Goal: Task Accomplishment & Management: Manage account settings

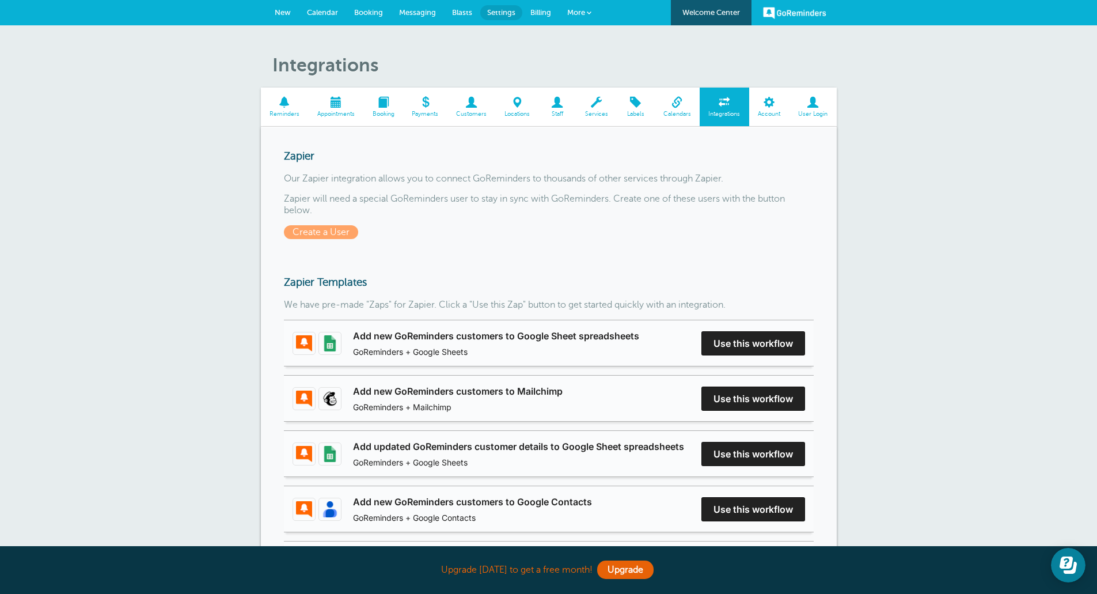
click at [276, 11] on span "New" at bounding box center [283, 12] width 16 height 9
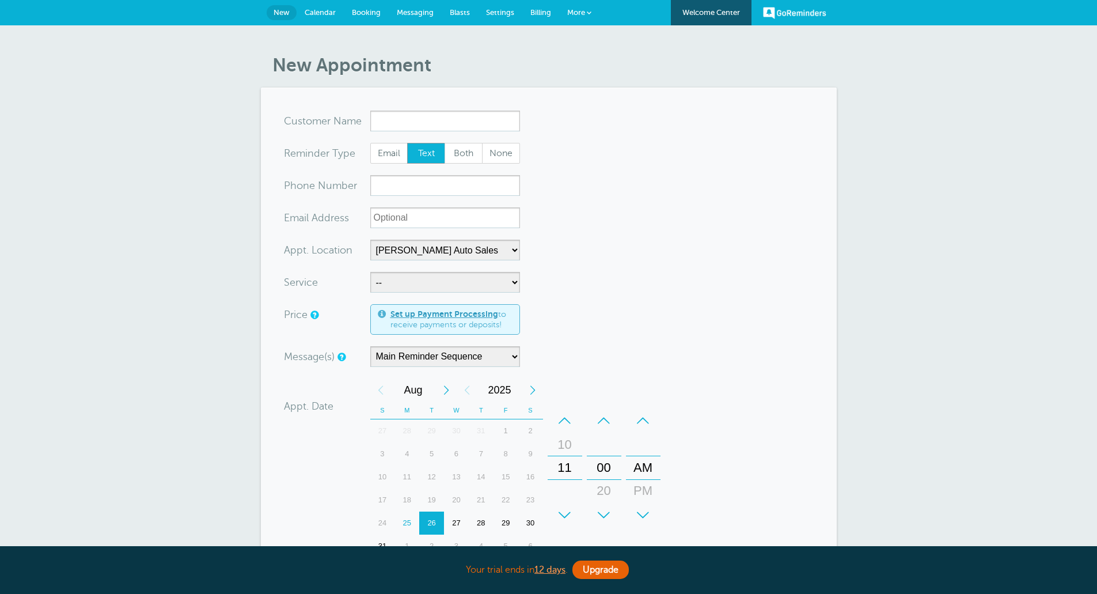
select select "24897"
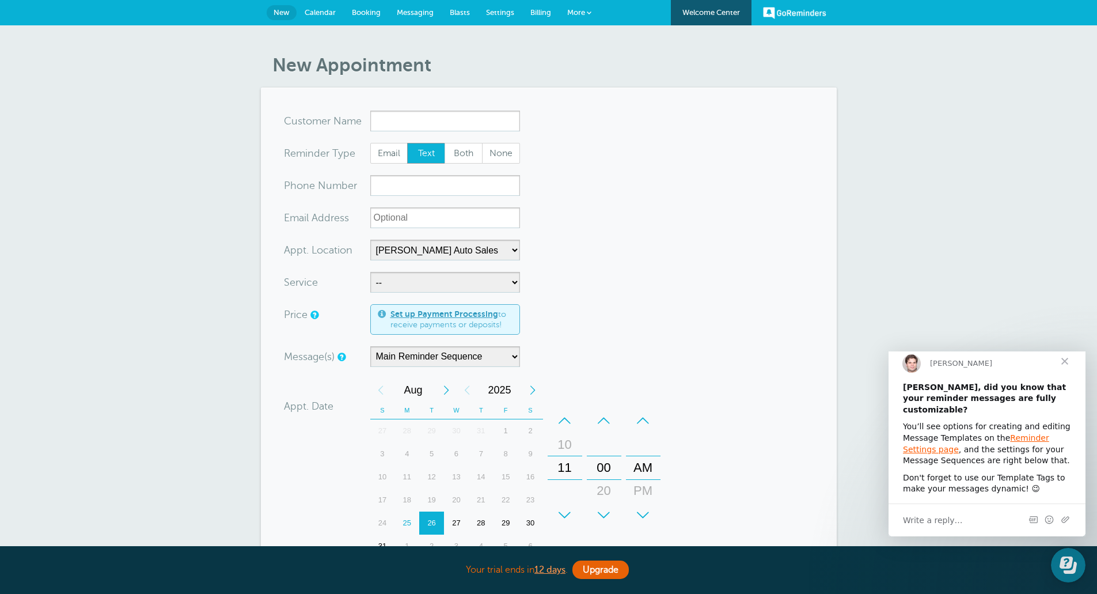
click at [1062, 370] on span "Close" at bounding box center [1064, 360] width 41 height 41
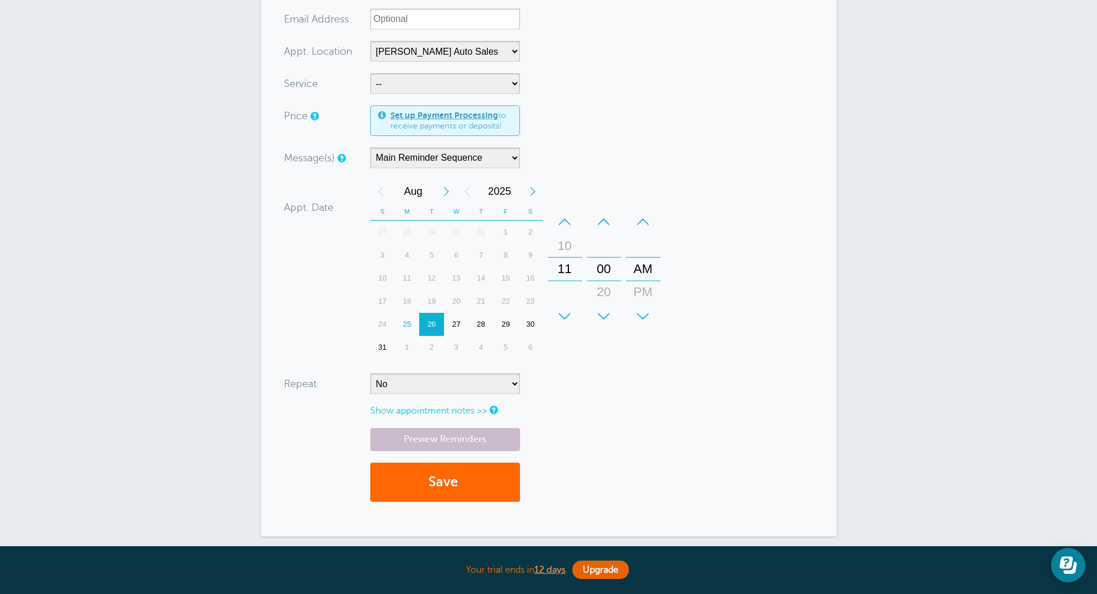
scroll to position [358, 0]
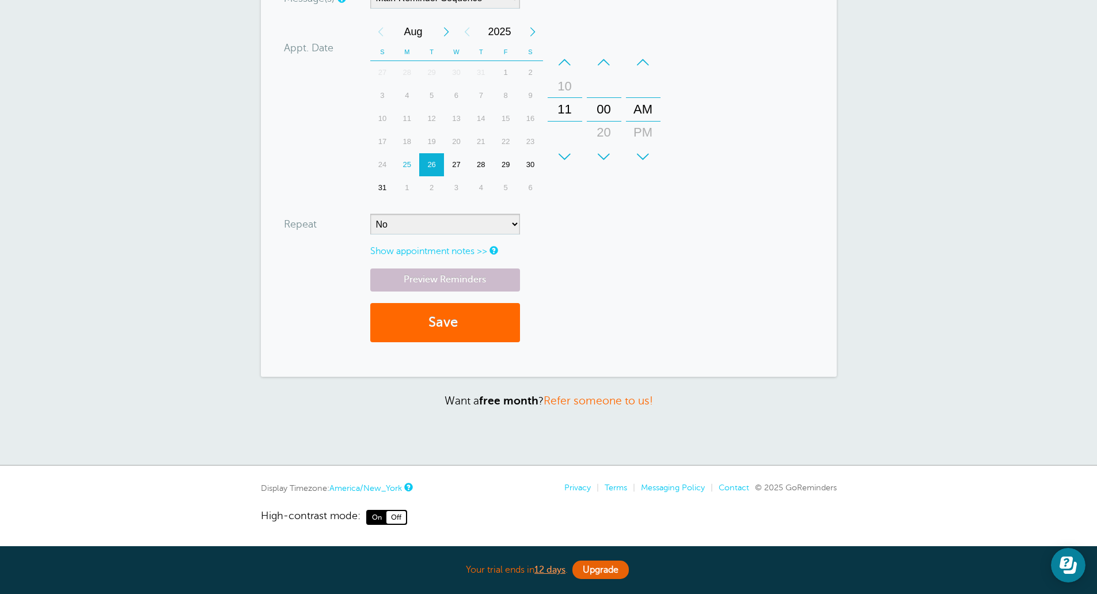
click at [734, 492] on li "Contact" at bounding box center [731, 488] width 36 height 10
click at [735, 489] on link "Contact" at bounding box center [734, 487] width 31 height 9
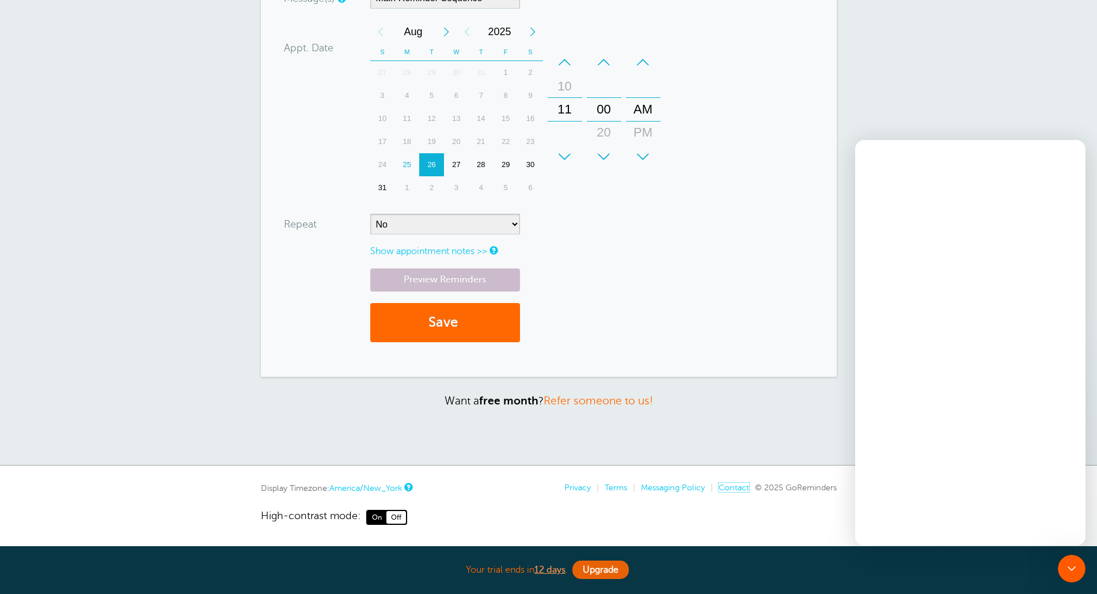
scroll to position [0, 0]
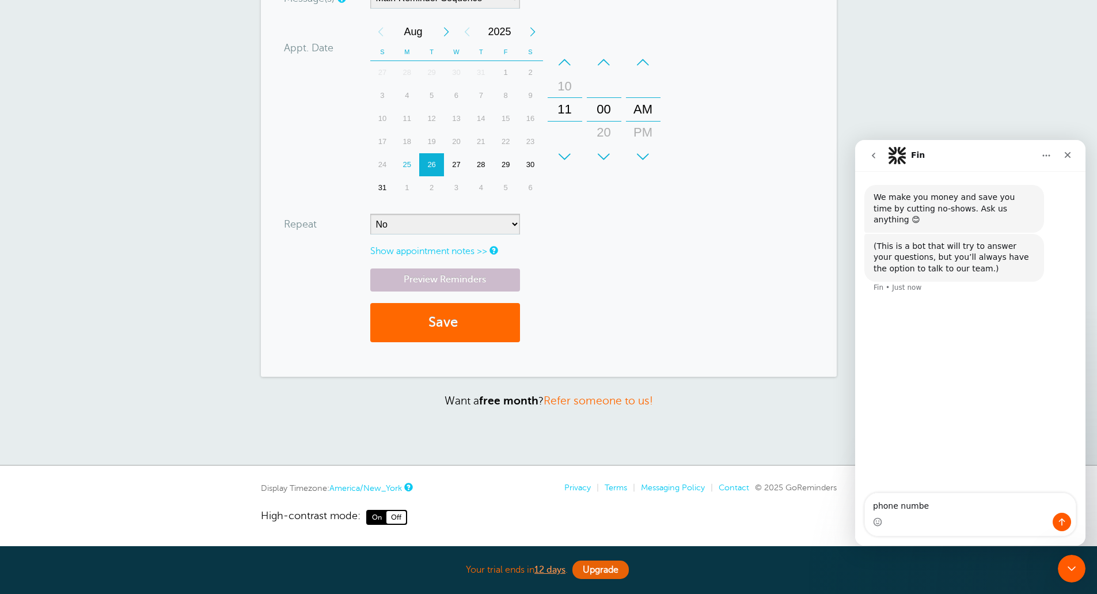
type textarea "phone number"
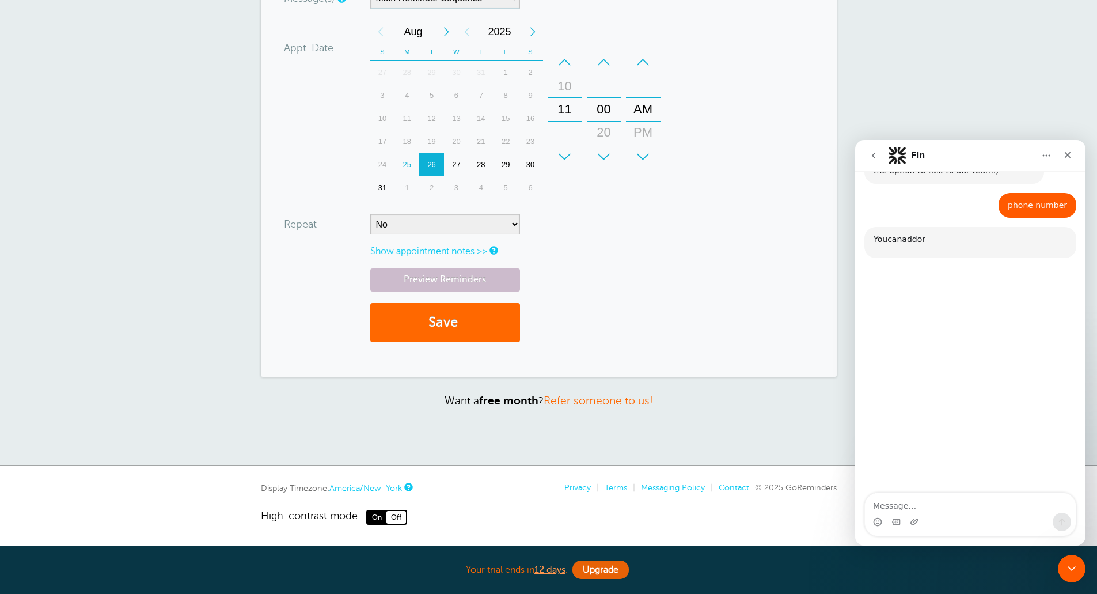
scroll to position [111, 0]
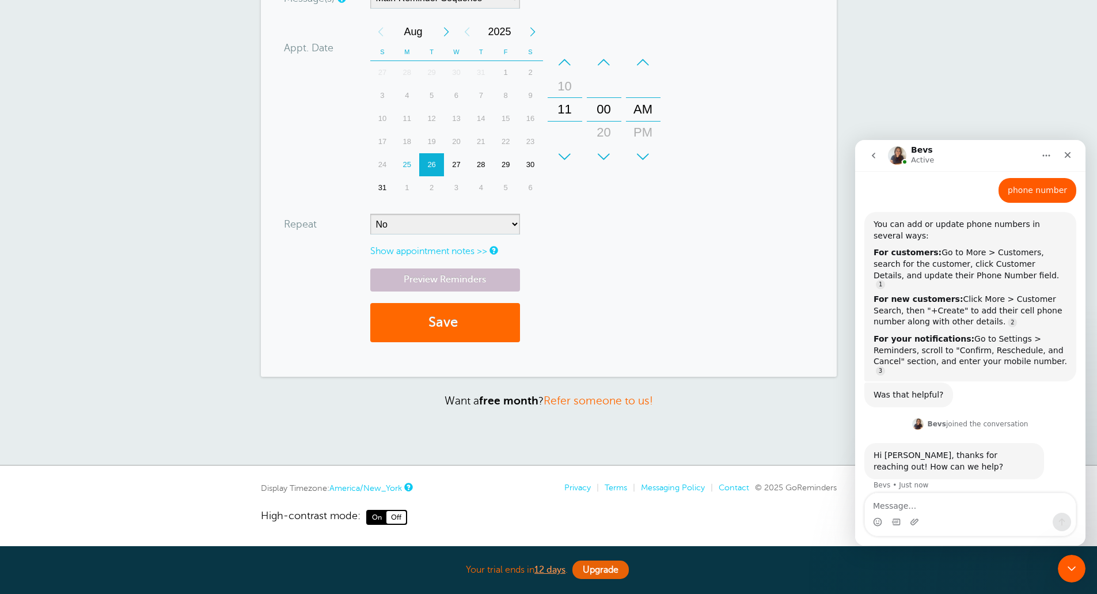
click at [959, 511] on textarea "Message…" at bounding box center [970, 503] width 211 height 20
type textarea "Do you guys have customer service number? Just have a few questions on how the …"
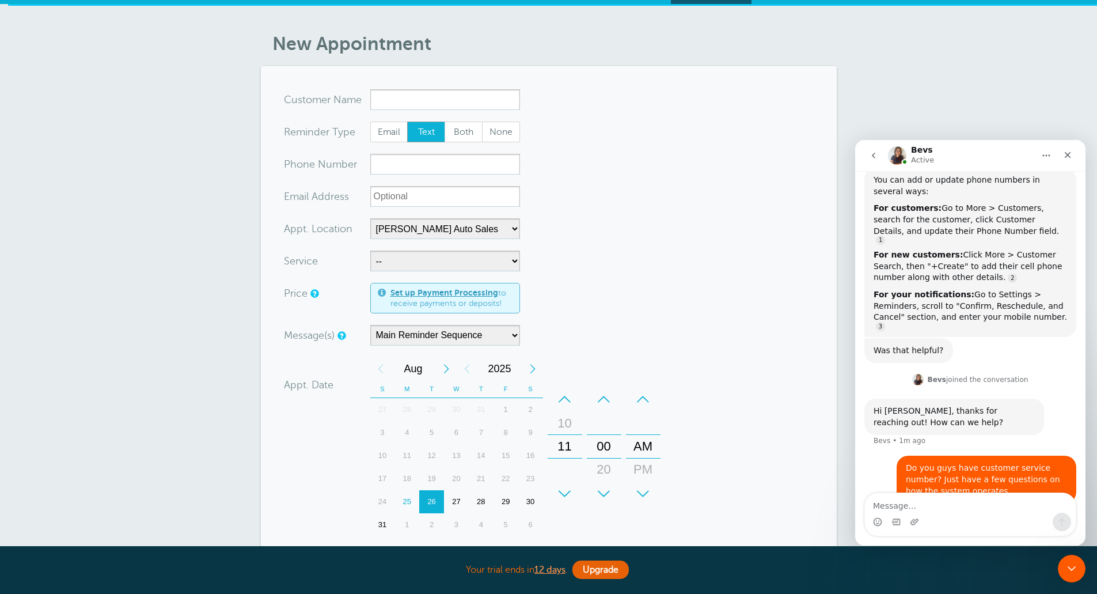
scroll to position [0, 0]
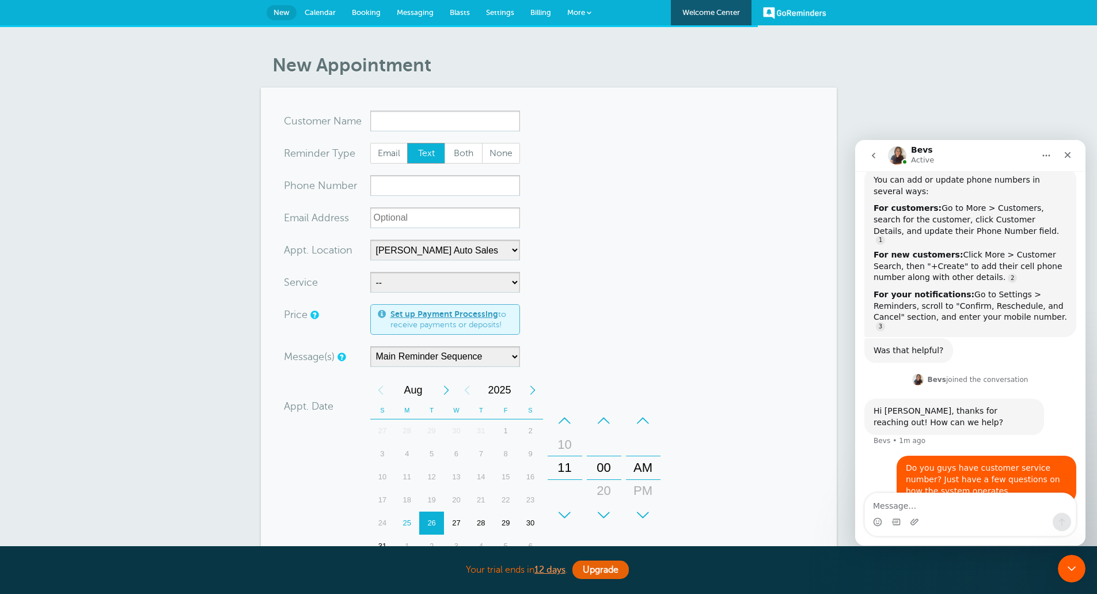
click at [584, 12] on span "More" at bounding box center [576, 12] width 18 height 9
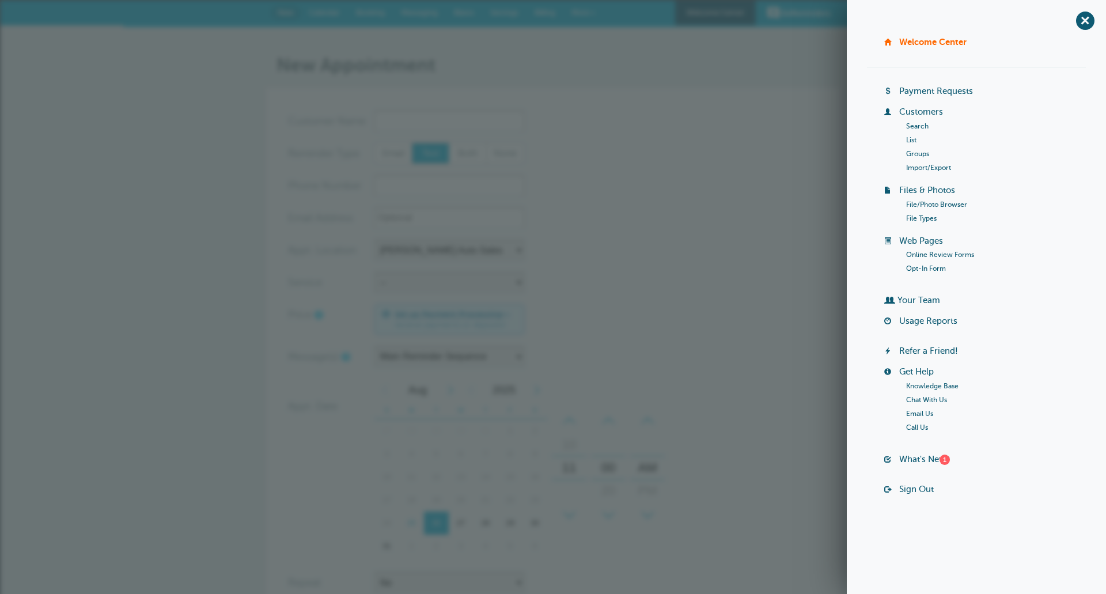
click at [921, 427] on link "Call Us" at bounding box center [917, 427] width 22 height 8
click at [737, 343] on form "You are creating a new customer. To use an existing customer select one from th…" at bounding box center [553, 411] width 530 height 601
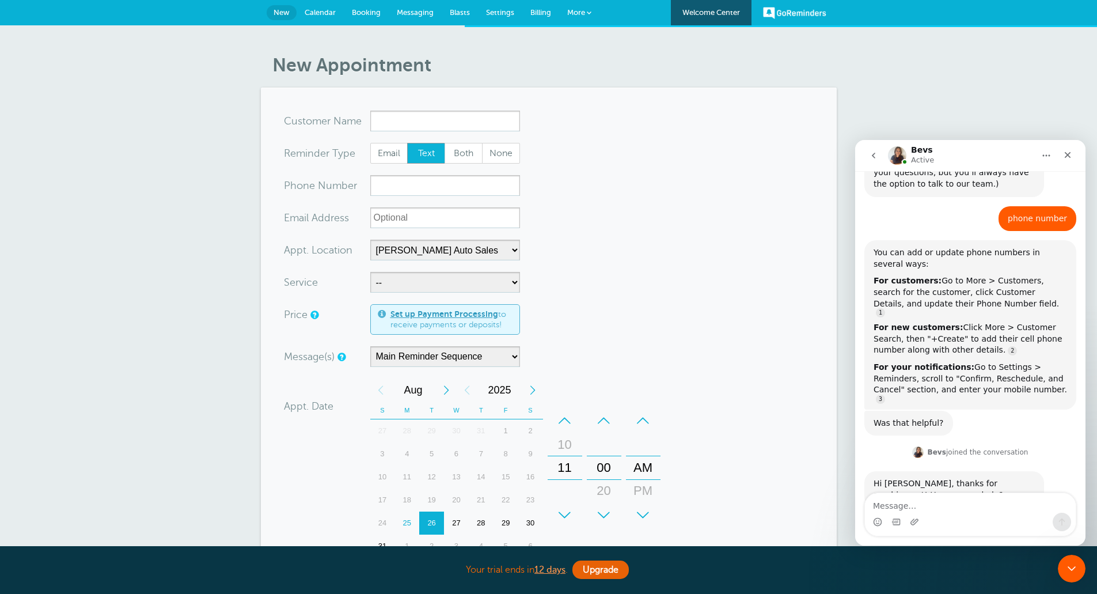
scroll to position [155, 0]
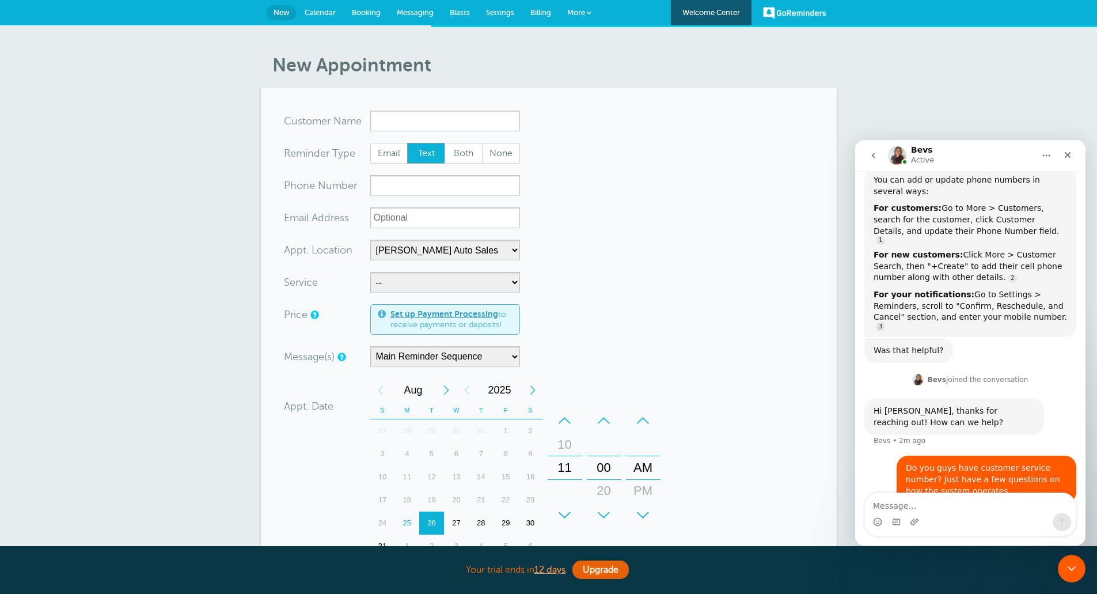
click at [316, 16] on span "Calendar" at bounding box center [320, 12] width 31 height 9
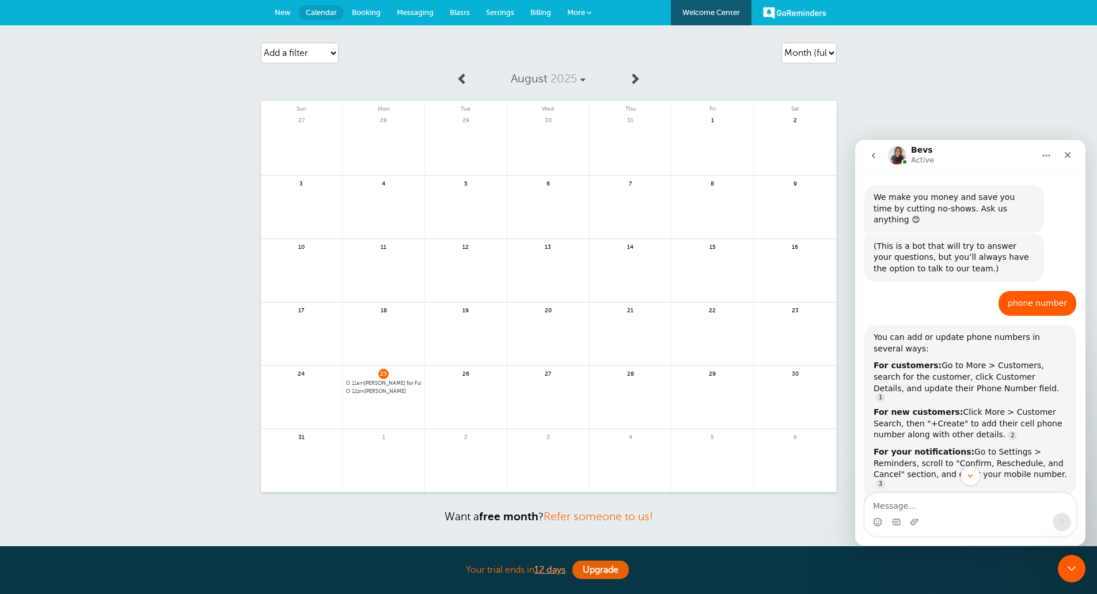
scroll to position [155, 0]
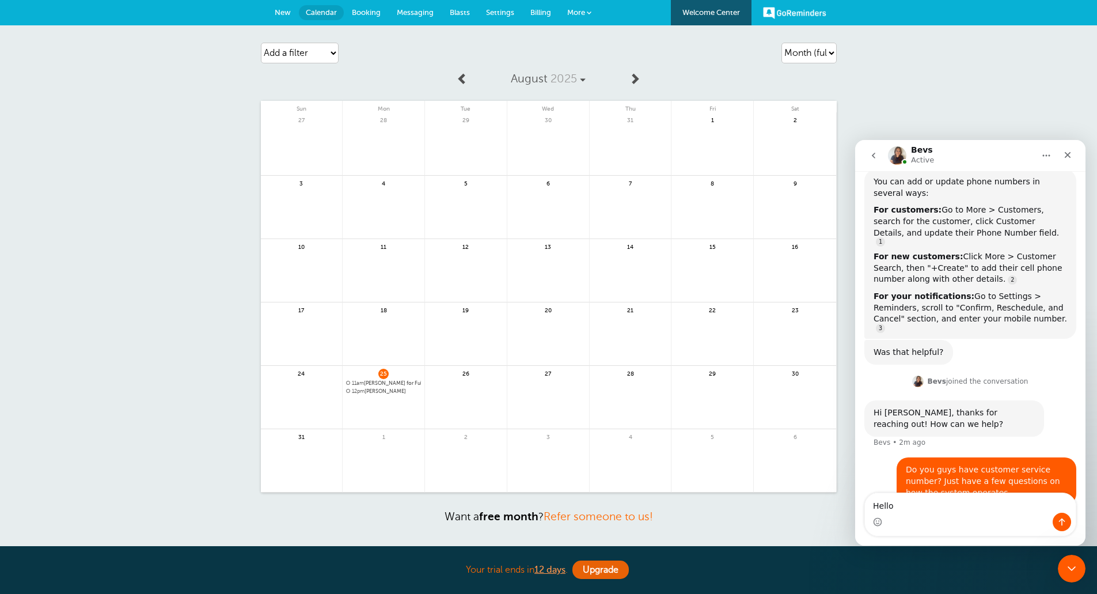
type textarea "Hello?"
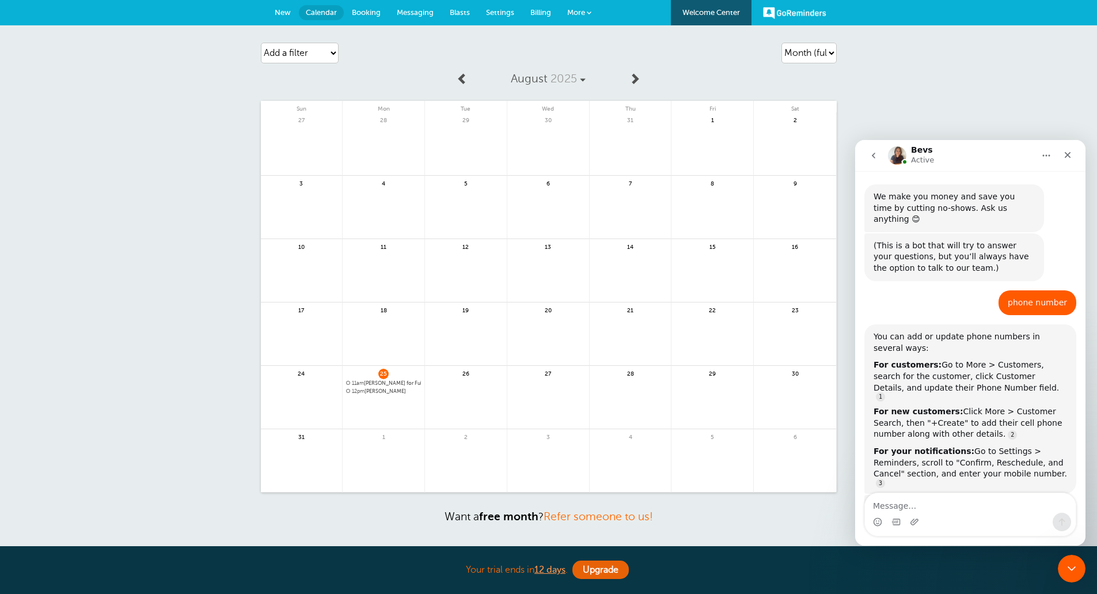
scroll to position [181, 0]
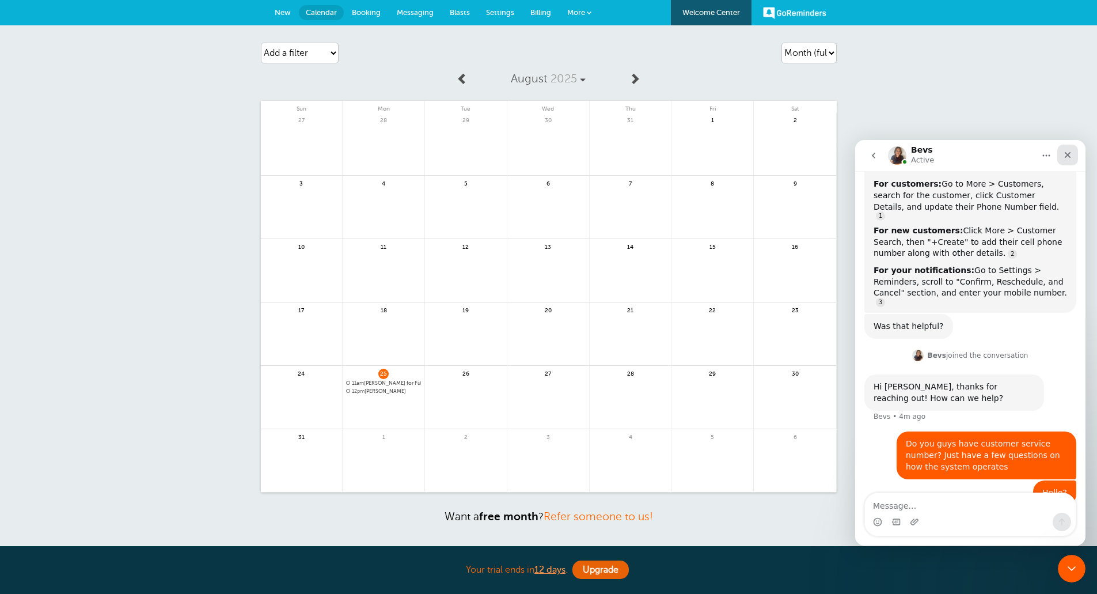
click at [1066, 152] on icon "Close" at bounding box center [1067, 154] width 9 height 9
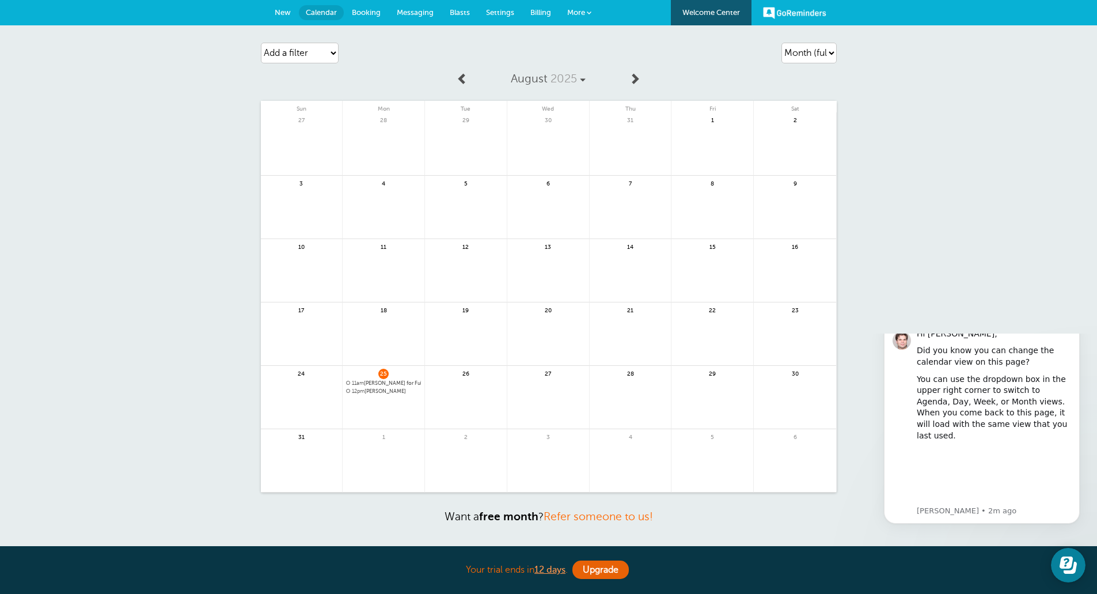
scroll to position [0, 0]
click at [1073, 326] on icon "Dismiss notification" at bounding box center [1076, 324] width 6 height 6
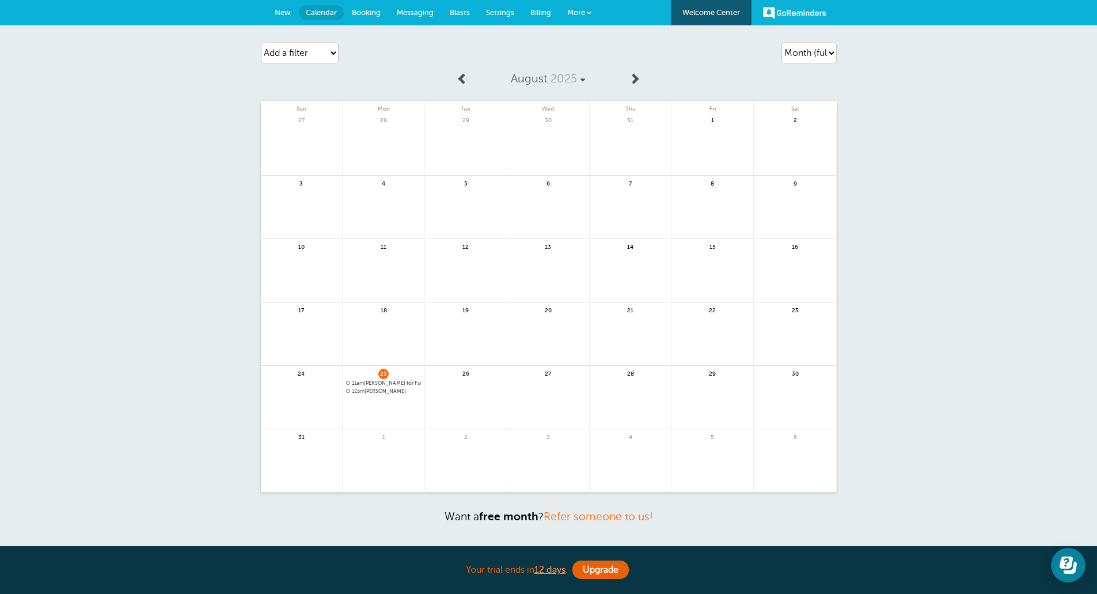
click at [368, 14] on span "Booking" at bounding box center [366, 12] width 29 height 9
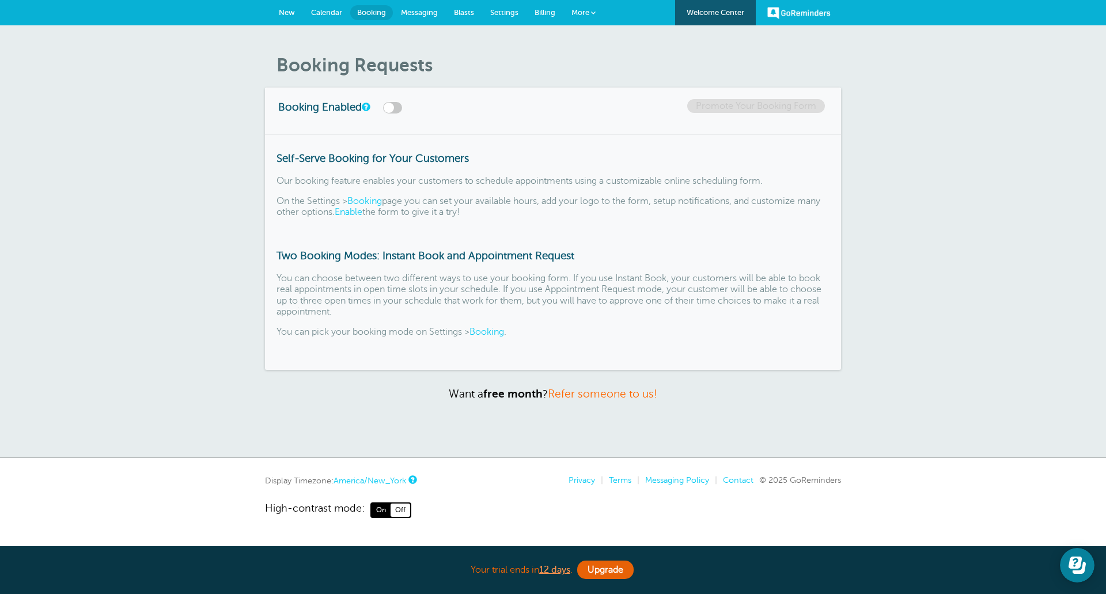
click at [413, 9] on span "Messaging" at bounding box center [419, 12] width 37 height 9
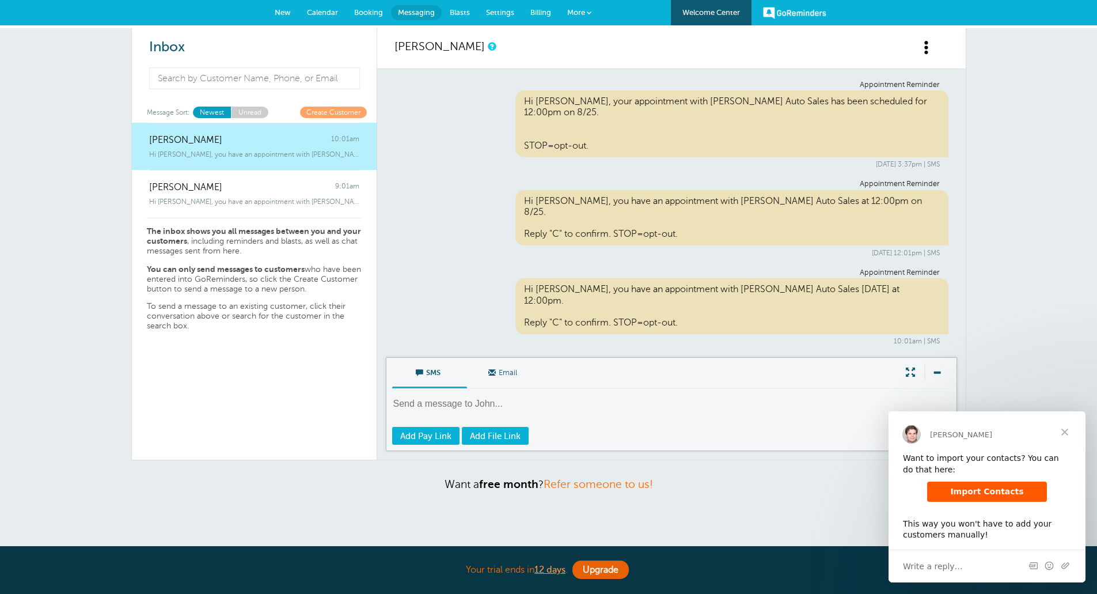
click at [963, 555] on div "Write a reply…" at bounding box center [987, 565] width 197 height 33
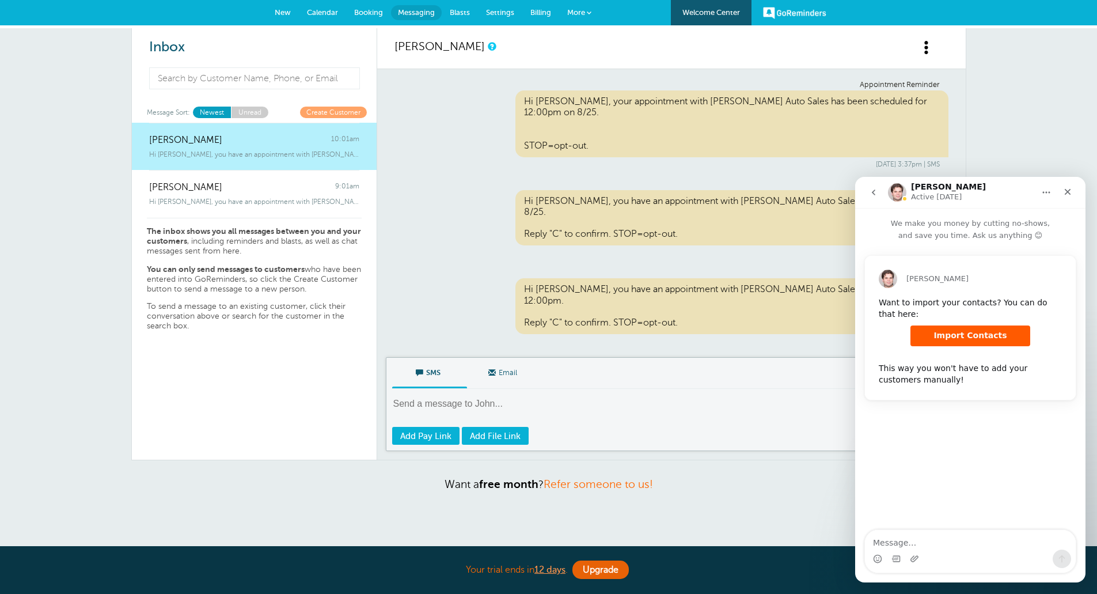
click at [582, 12] on span "More" at bounding box center [576, 12] width 18 height 9
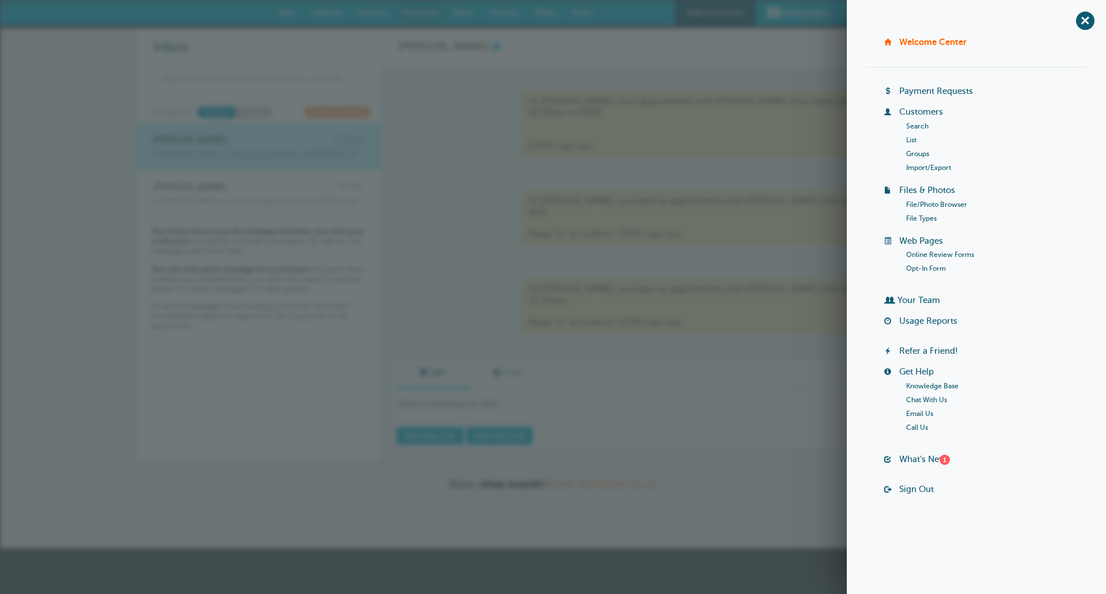
click at [726, 146] on div "Hi John, your appointment with Boardman Auto Sales has been scheduled for 12:00…" at bounding box center [736, 123] width 433 height 67
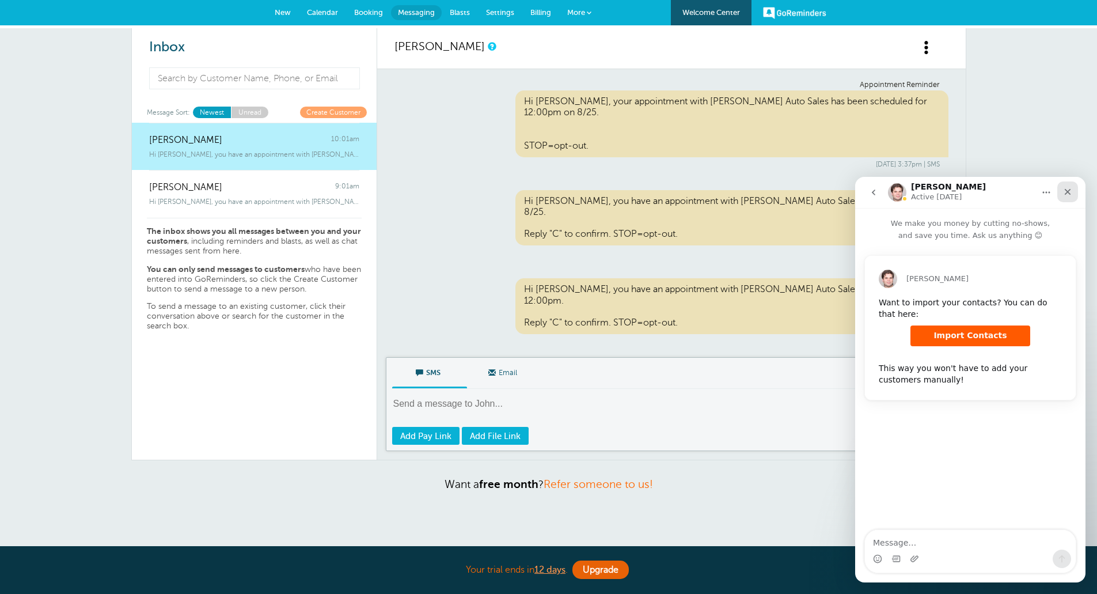
click at [1065, 187] on icon "Close" at bounding box center [1067, 191] width 9 height 9
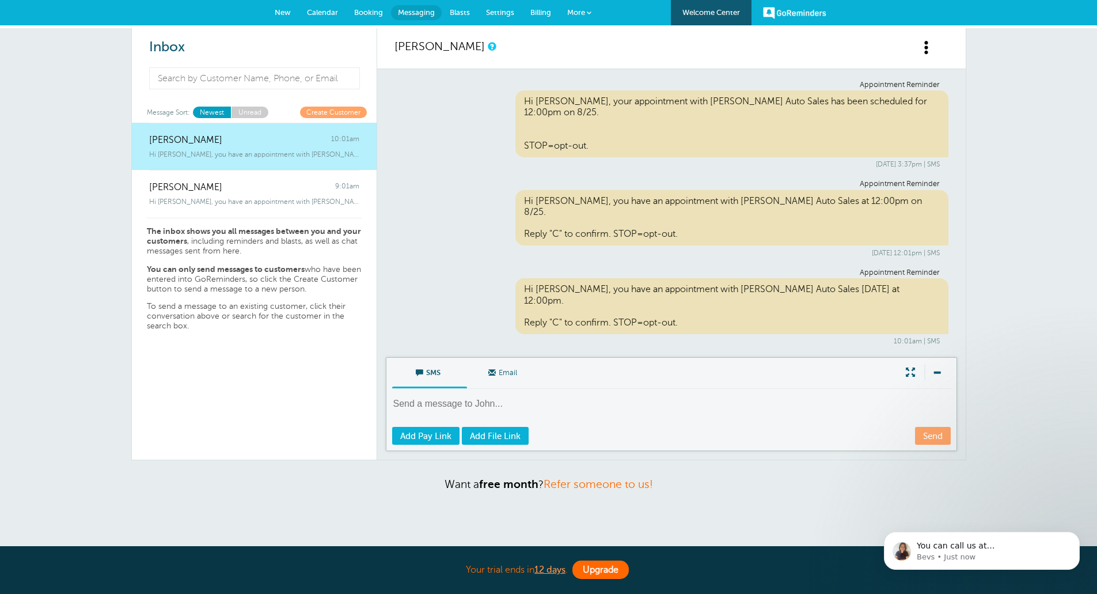
click at [616, 568] on link "Upgrade" at bounding box center [600, 569] width 56 height 18
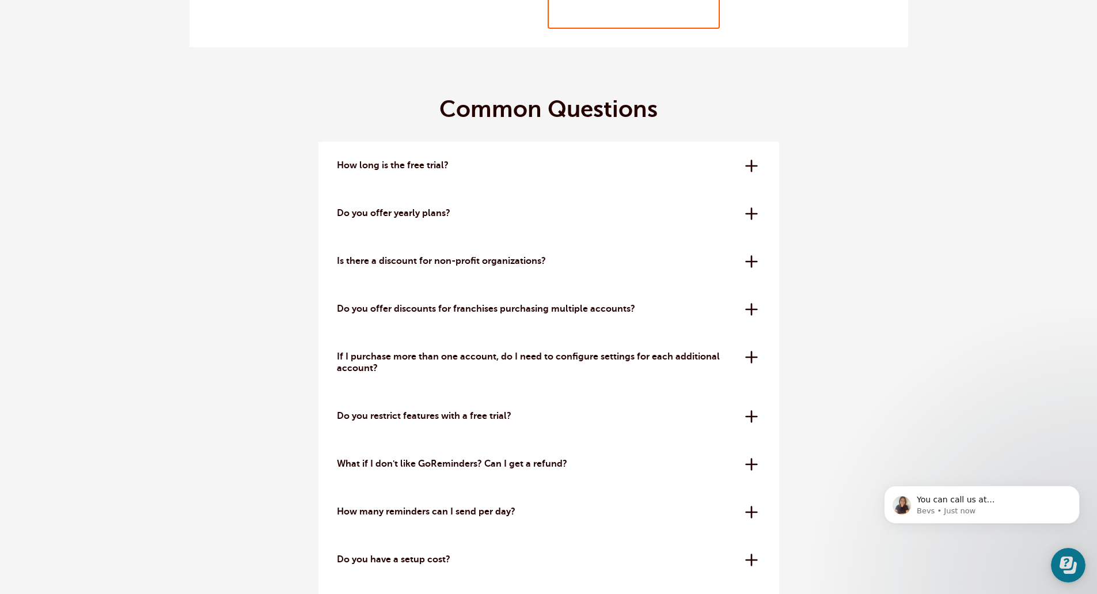
scroll to position [3557, 0]
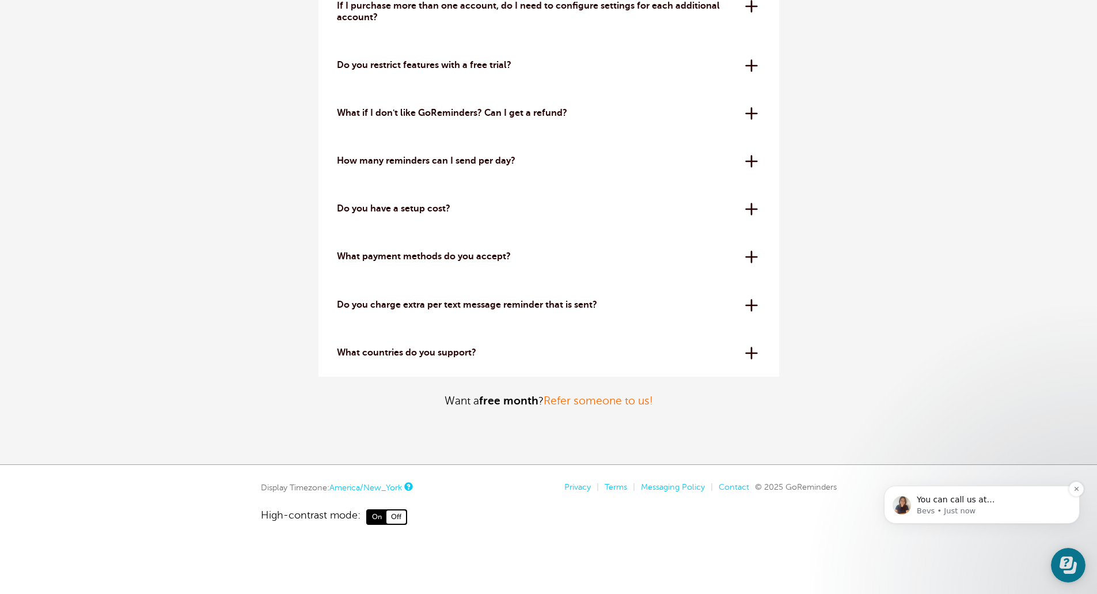
click at [943, 506] on p "Bevs • Just now" at bounding box center [991, 511] width 149 height 10
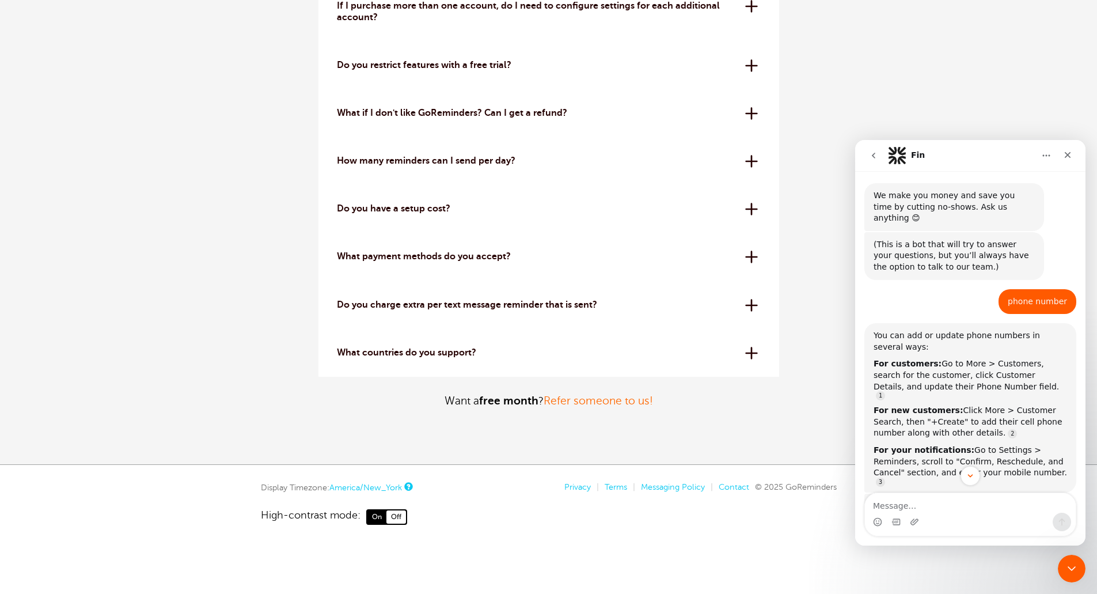
scroll to position [356, 0]
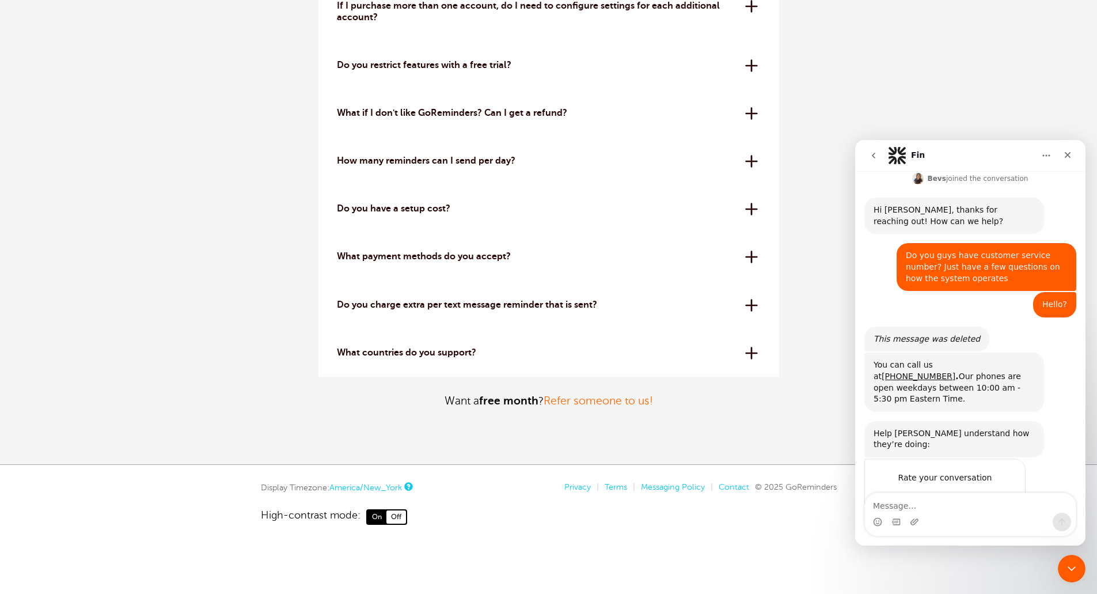
click at [975, 505] on textarea "Message…" at bounding box center [970, 503] width 211 height 20
click at [997, 490] on span "Amazing" at bounding box center [999, 500] width 21 height 21
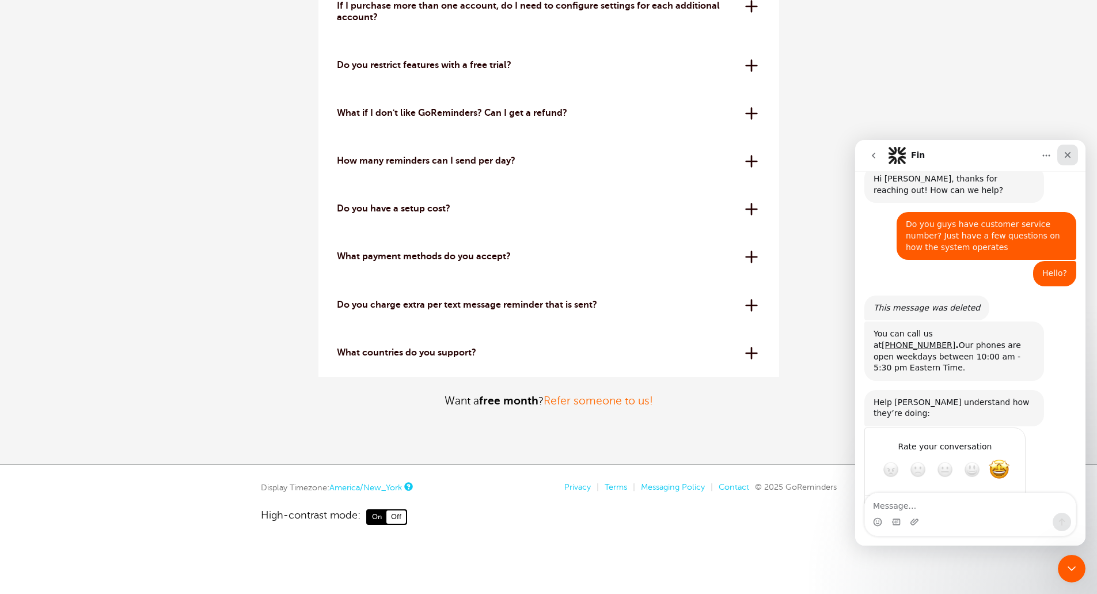
click at [1067, 150] on div "Close" at bounding box center [1067, 155] width 21 height 21
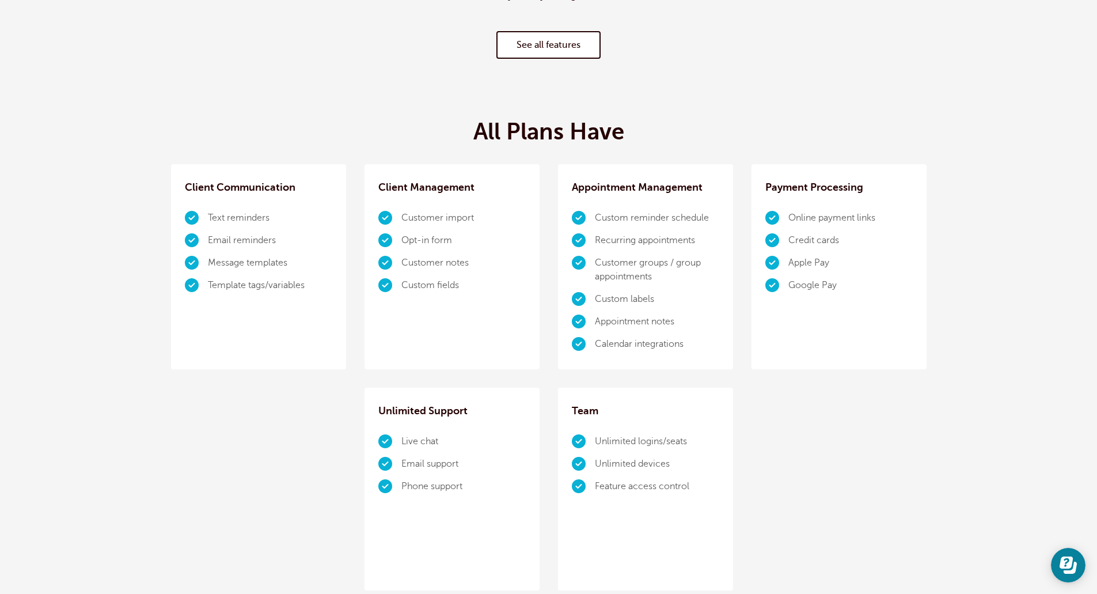
scroll to position [0, 0]
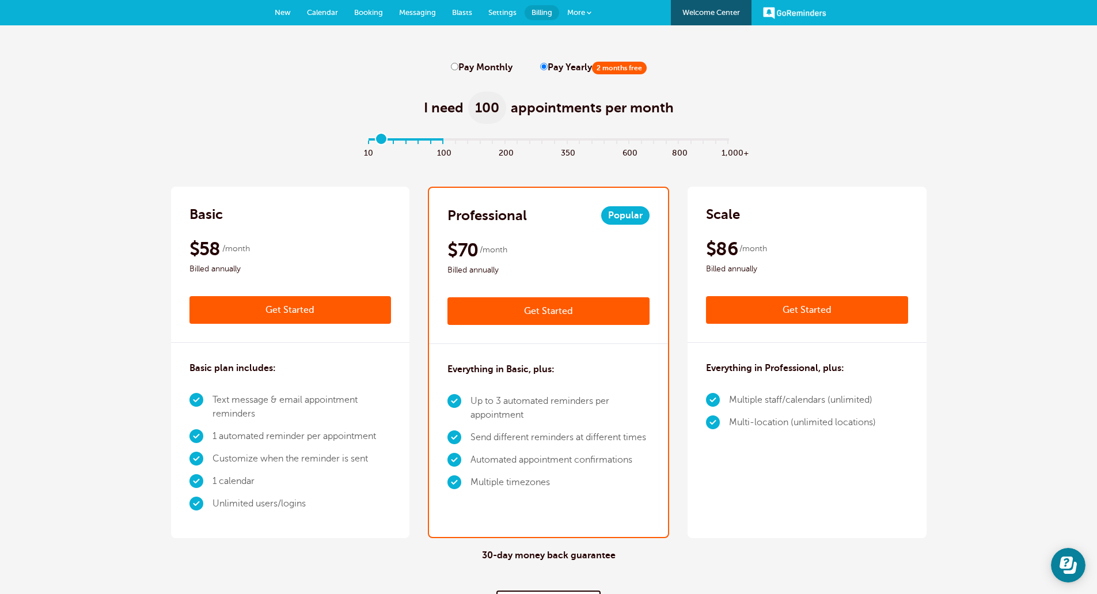
type input "0"
drag, startPoint x: 370, startPoint y: 136, endPoint x: 365, endPoint y: 153, distance: 17.5
click at [365, 143] on input "range" at bounding box center [548, 142] width 373 height 2
click at [459, 62] on label "Pay Monthly" at bounding box center [482, 67] width 62 height 11
click at [458, 63] on input "Pay Monthly" at bounding box center [454, 66] width 7 height 7
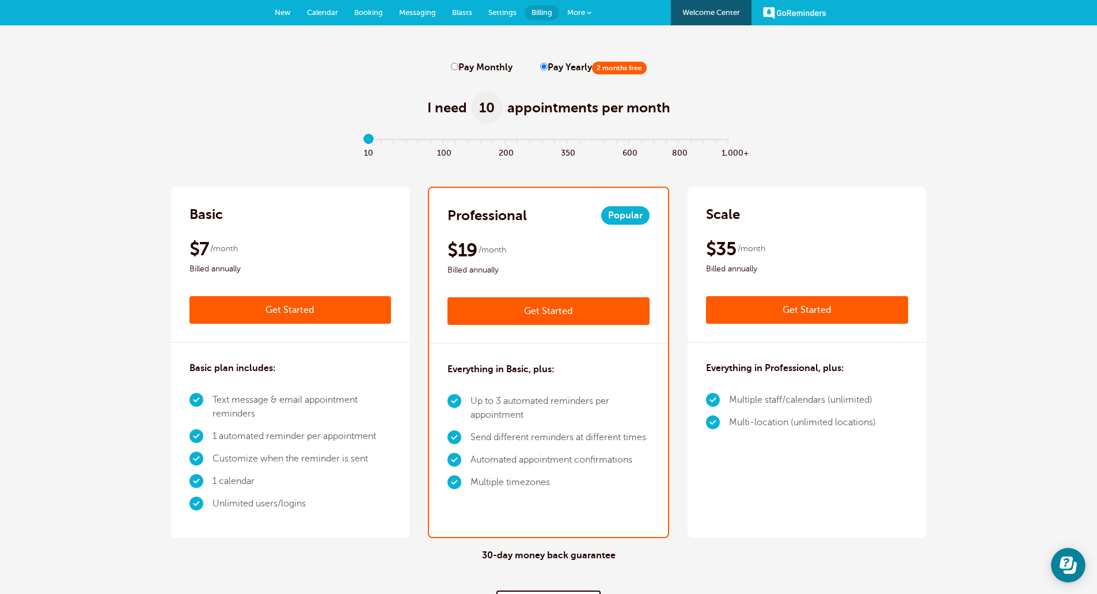
radio input "true"
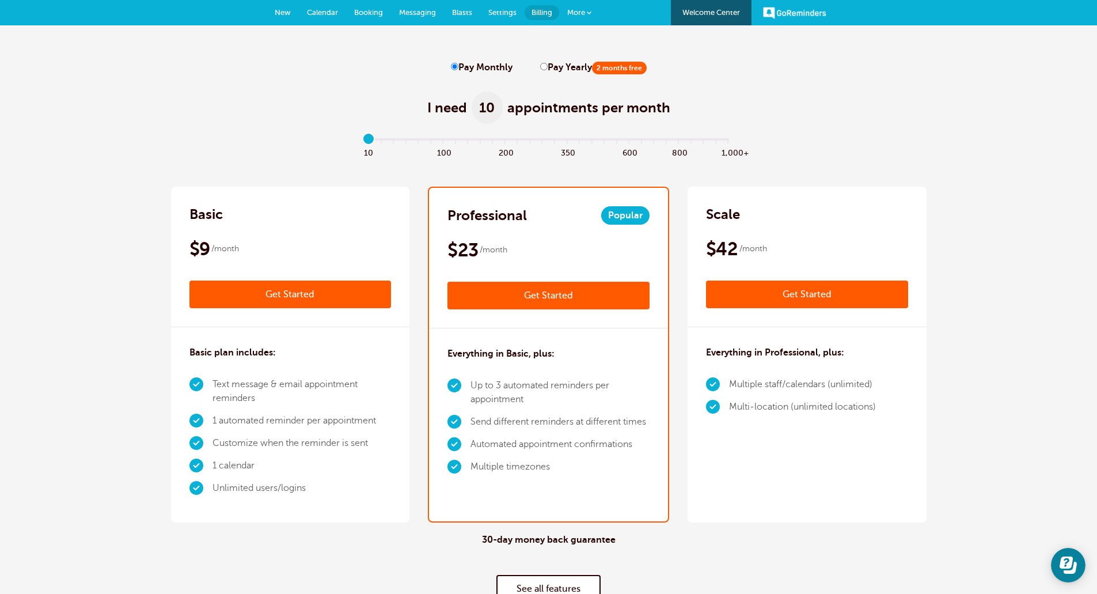
click at [543, 66] on input "Pay Yearly 2 months free" at bounding box center [543, 66] width 7 height 7
radio input "true"
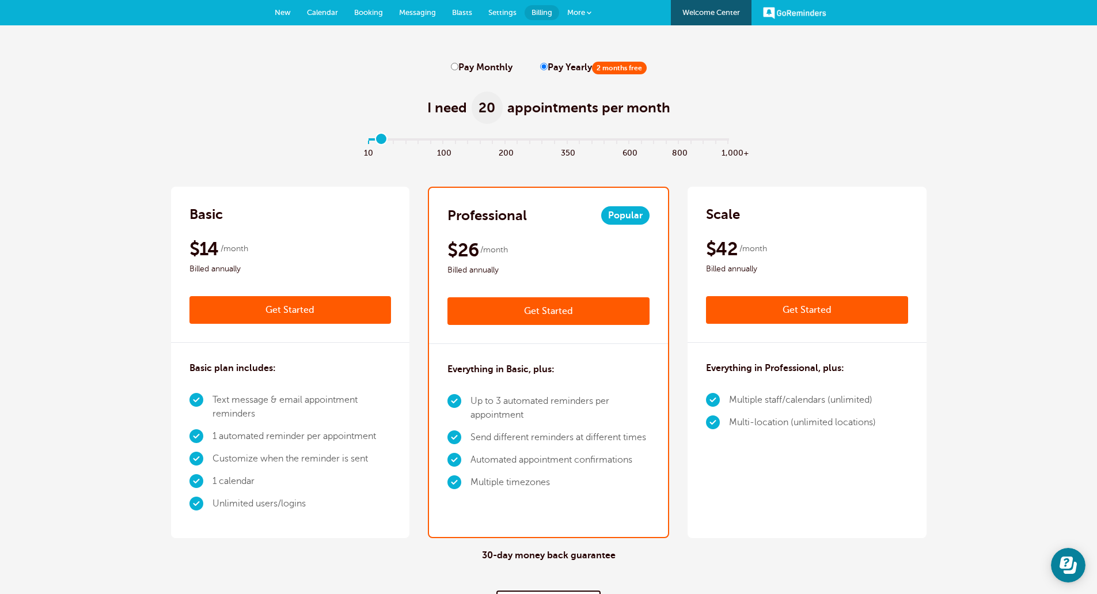
type input "0"
drag, startPoint x: 369, startPoint y: 140, endPoint x: 360, endPoint y: 145, distance: 9.8
click at [362, 143] on input "range" at bounding box center [548, 142] width 373 height 2
click at [713, 11] on link "Welcome Center" at bounding box center [711, 12] width 81 height 25
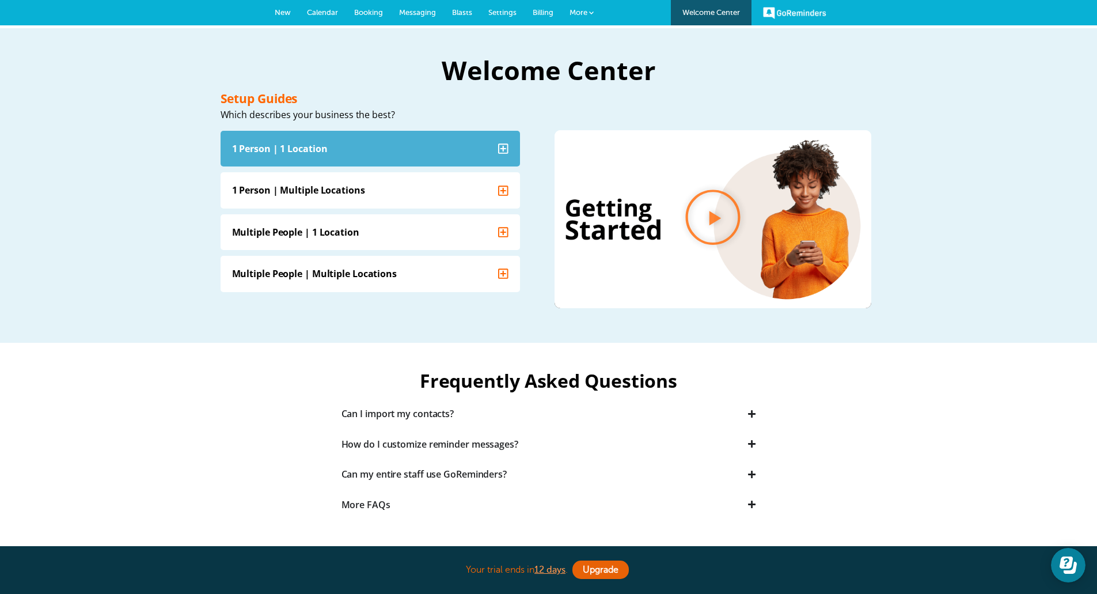
click at [499, 143] on icon "Accordion. Open links with Enter or Space, close with Escape, and navigate with…" at bounding box center [503, 148] width 10 height 10
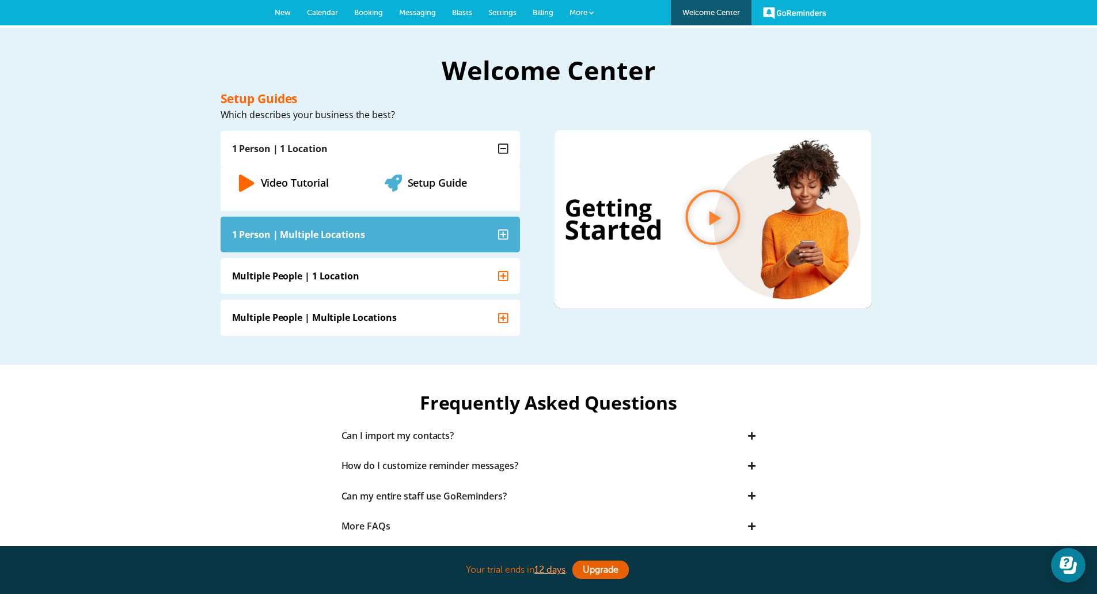
click at [504, 226] on summary "1 Person | Multiple Locations" at bounding box center [370, 234] width 299 height 36
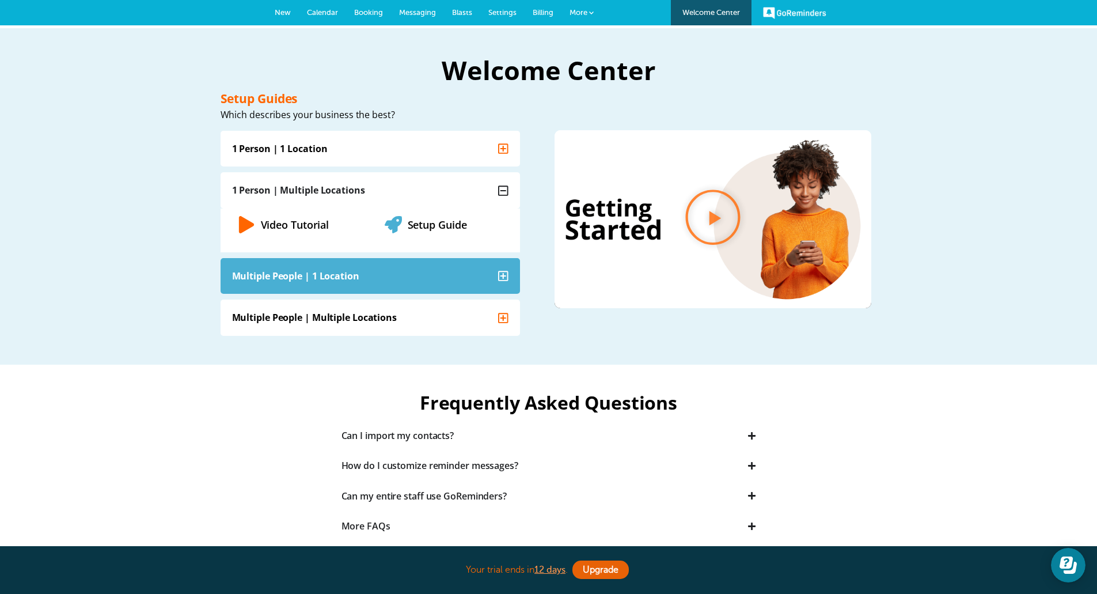
click at [502, 274] on icon "Accordion. Open links with Enter or Space, close with Escape, and navigate with…" at bounding box center [503, 275] width 10 height 12
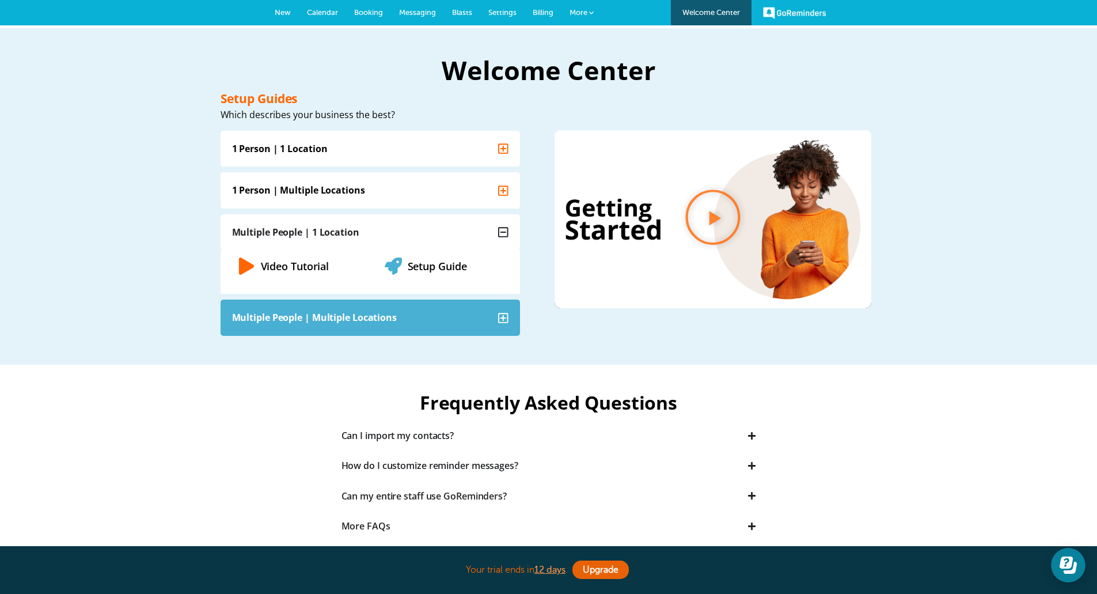
click at [514, 331] on summary "Multiple People | Multiple Locations" at bounding box center [370, 317] width 299 height 36
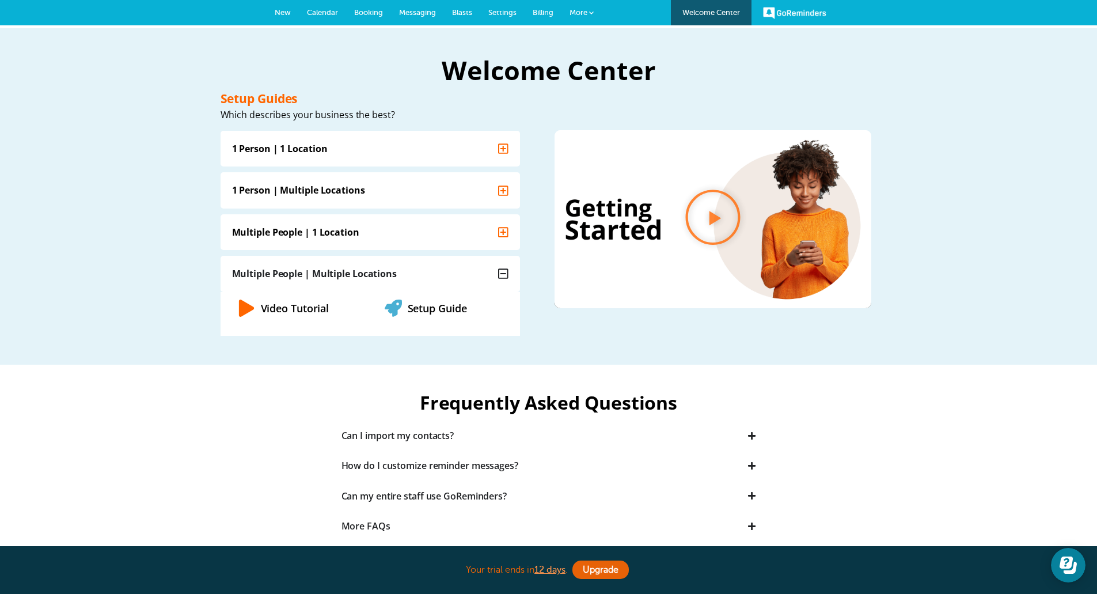
click at [590, 16] on link "More" at bounding box center [581, 13] width 40 height 26
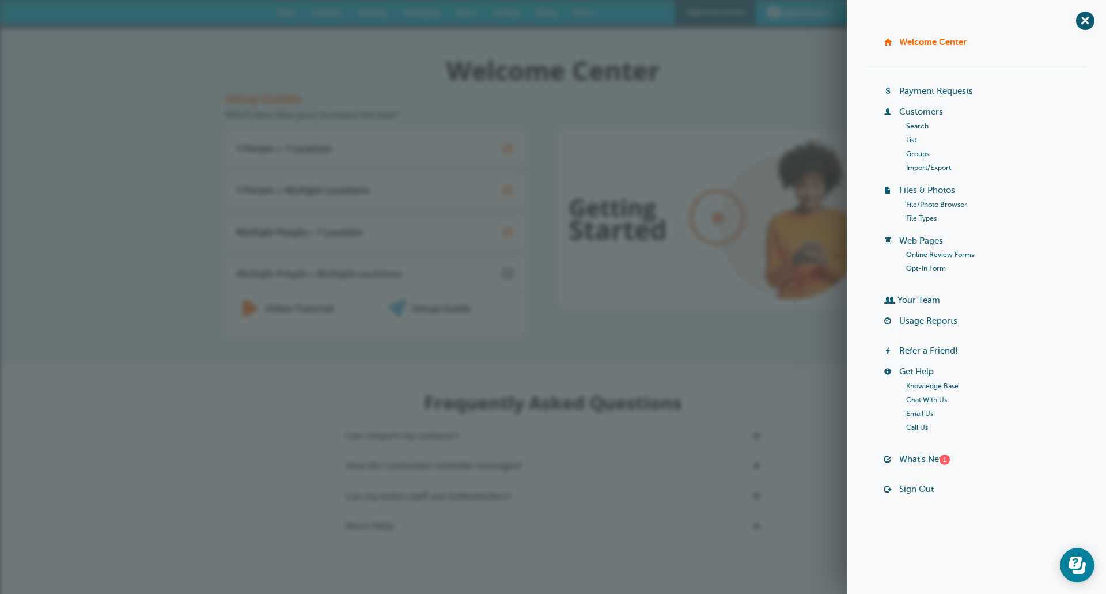
click at [788, 381] on div "Frequently Asked Questions Can I import my contacts? Yes, just go to More > Cus…" at bounding box center [553, 451] width 656 height 174
click at [802, 344] on div "Setup Guides Which describes your business the best? 1 Person | 1 Location Vide…" at bounding box center [553, 222] width 656 height 283
drag, startPoint x: 1087, startPoint y: 19, endPoint x: 1055, endPoint y: 10, distance: 33.4
click at [1087, 19] on span "+" at bounding box center [1085, 20] width 26 height 26
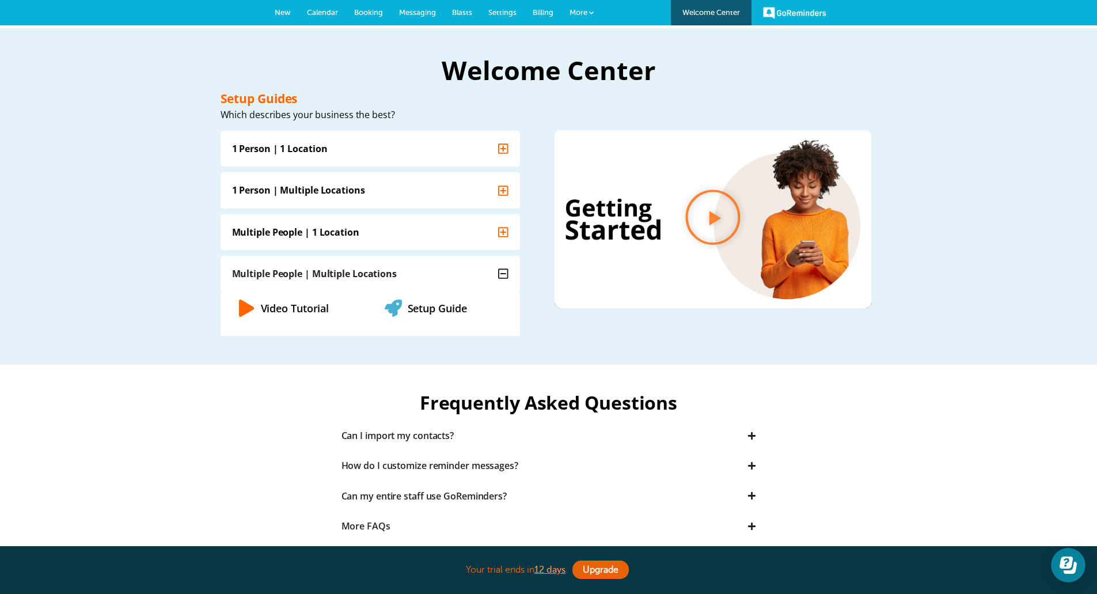
click at [580, 16] on span "More" at bounding box center [579, 12] width 18 height 9
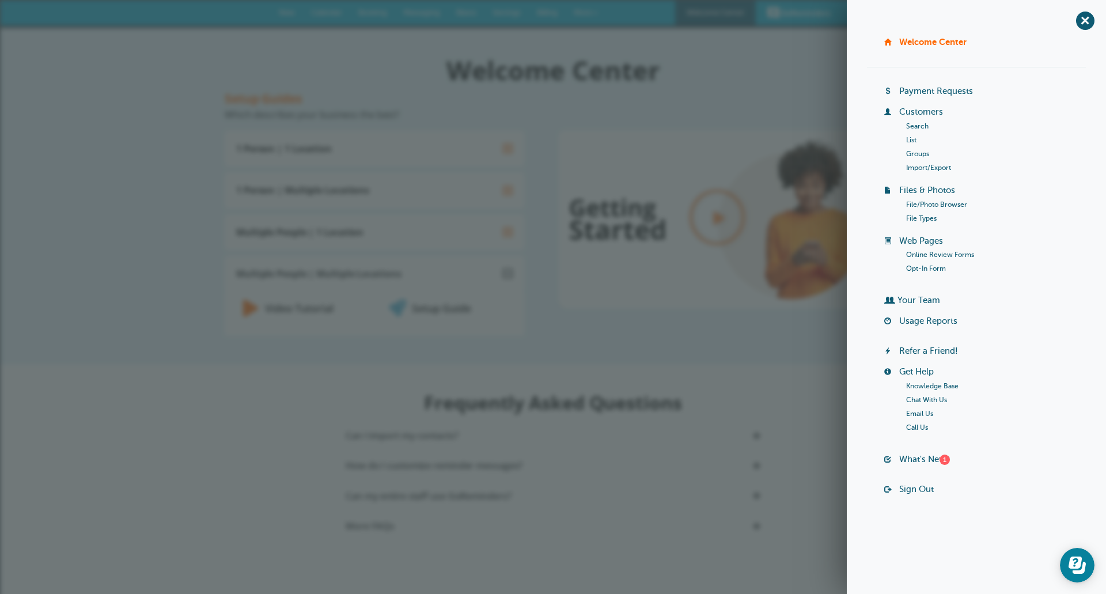
click at [737, 43] on div "Welcome Center" at bounding box center [553, 54] width 656 height 53
click at [1079, 22] on span "+" at bounding box center [1085, 20] width 26 height 26
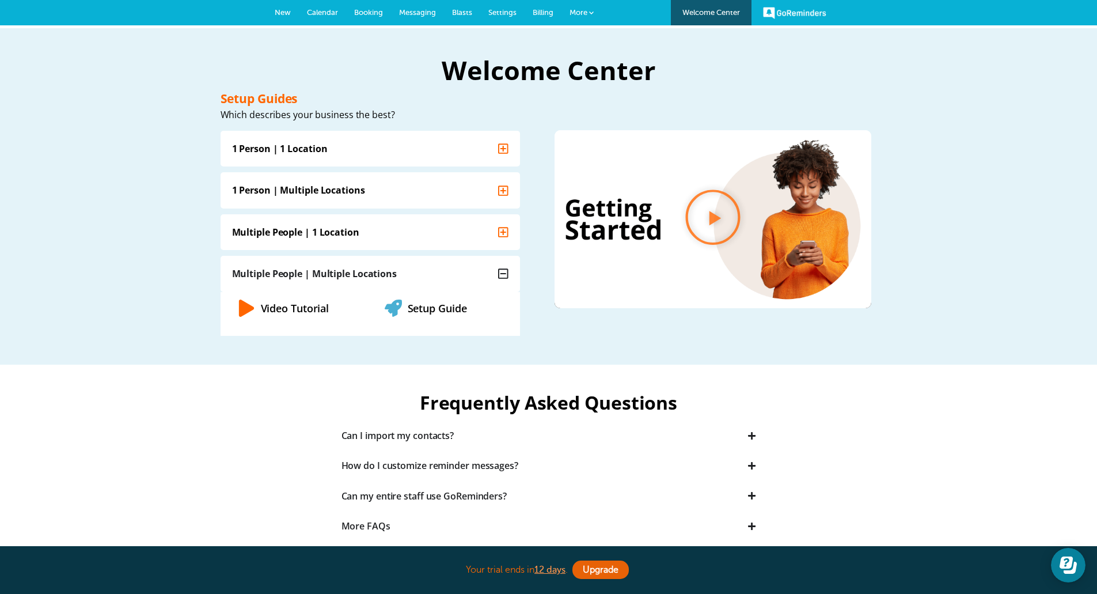
click at [584, 16] on span "More" at bounding box center [579, 12] width 18 height 9
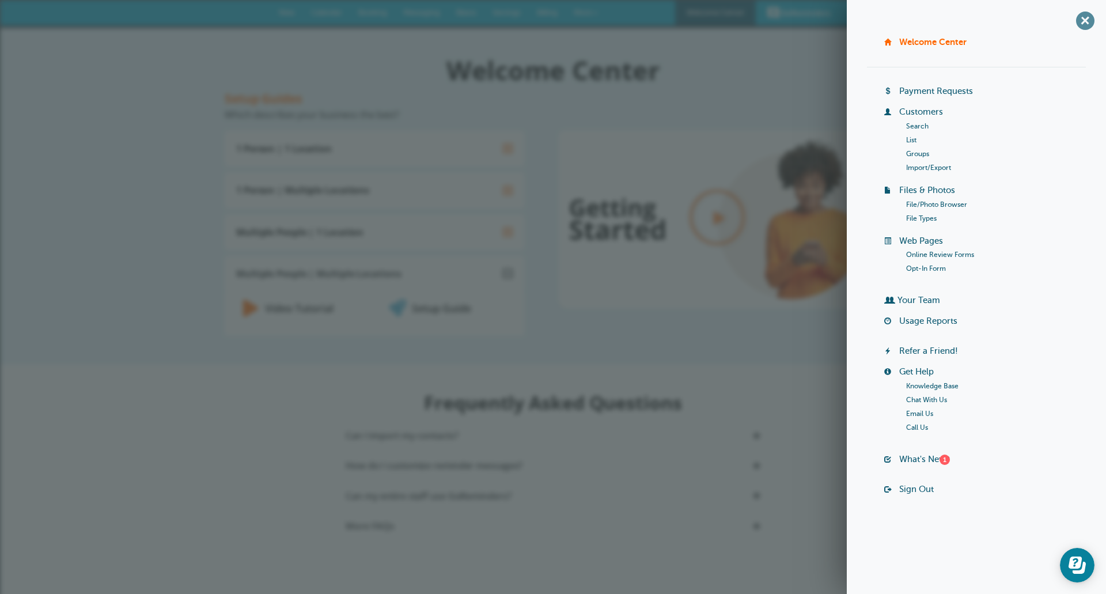
click at [1092, 18] on span "+" at bounding box center [1085, 20] width 26 height 26
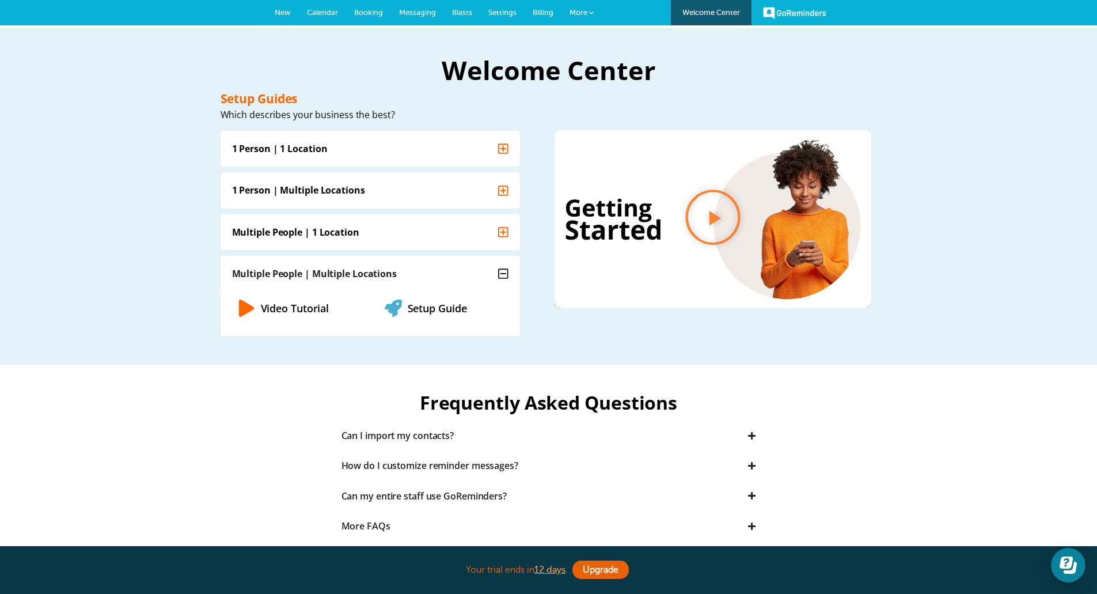
click at [492, 3] on link "Settings" at bounding box center [502, 12] width 44 height 25
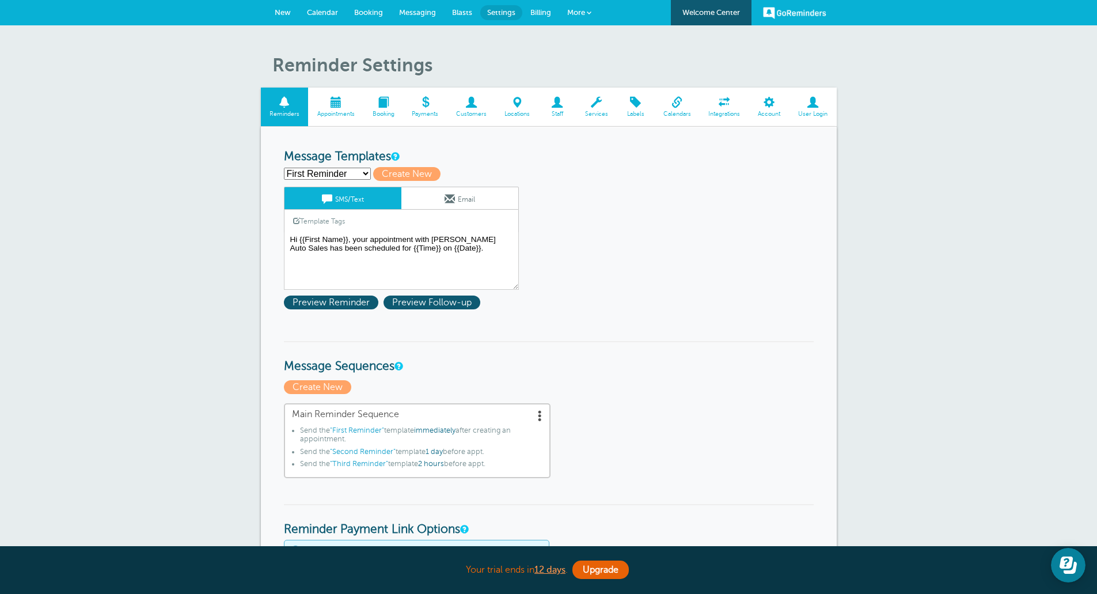
click at [817, 111] on span "User Login" at bounding box center [813, 114] width 36 height 7
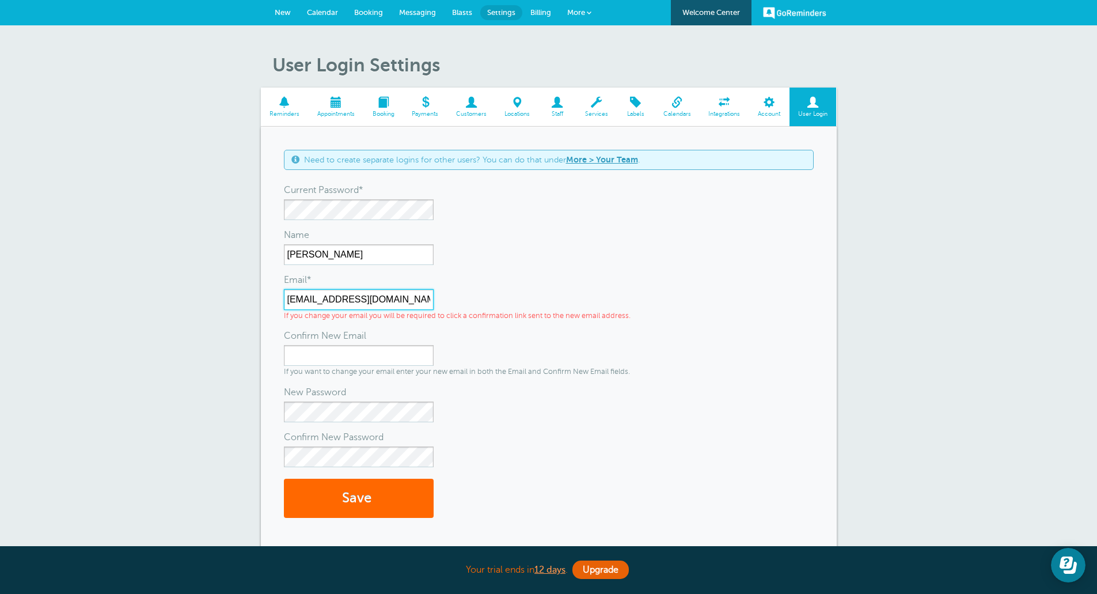
click at [376, 299] on input "[EMAIL_ADDRESS][DOMAIN_NAME]" at bounding box center [359, 299] width 150 height 21
type input "[EMAIL_ADDRESS][DOMAIN_NAME]"
click at [367, 356] on input "Confirm New Email" at bounding box center [359, 355] width 150 height 21
click at [314, 297] on input "sales@boardmanauto.com" at bounding box center [359, 299] width 150 height 21
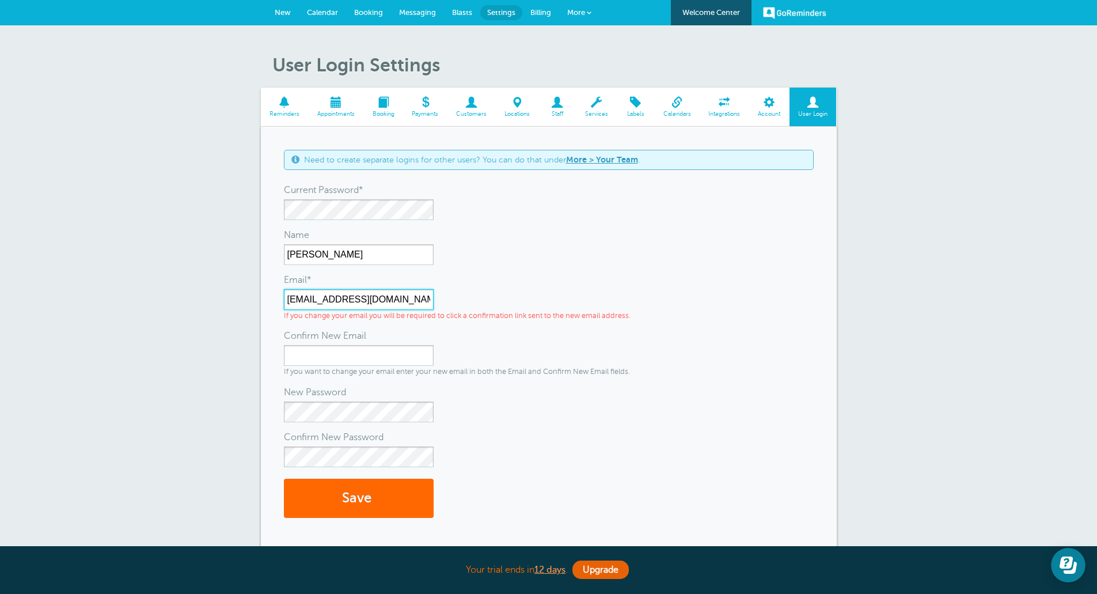
click at [314, 297] on input "sales@boardmanauto.com" at bounding box center [359, 299] width 150 height 21
click at [343, 348] on input "Confirm New Email" at bounding box center [359, 355] width 150 height 21
paste input "sales@boardmanauto.com"
click at [375, 358] on input "sales@boardmanauto.com" at bounding box center [359, 355] width 150 height 21
type input "sales@boardmanautosales.com"
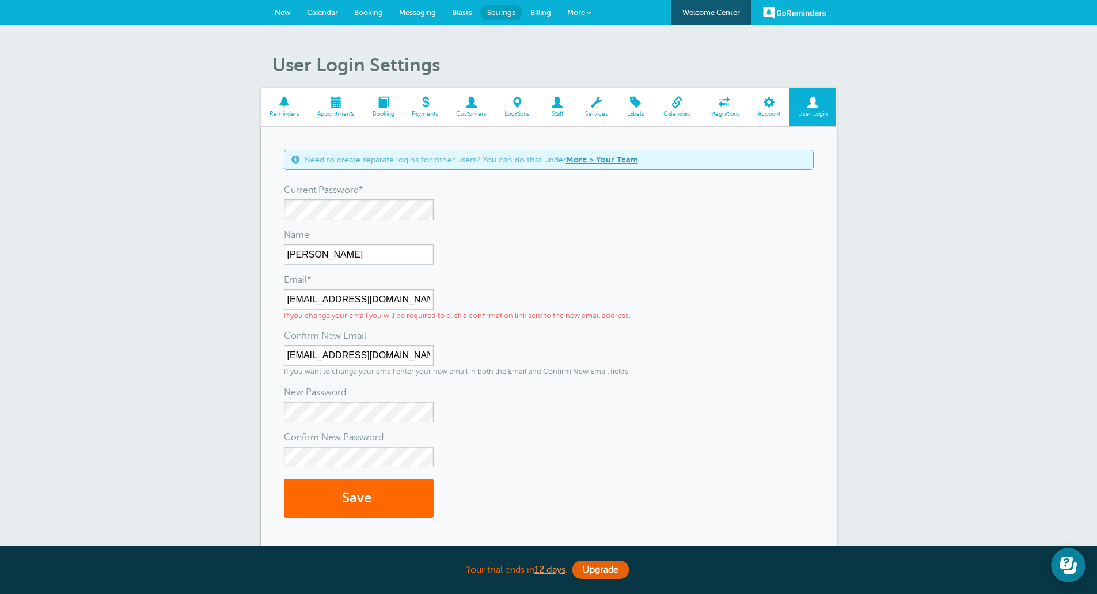
click at [445, 361] on div "sales@boardmanautosales.com If you want to change your email enter your new ema…" at bounding box center [457, 361] width 346 height 32
click at [598, 565] on link "Upgrade" at bounding box center [600, 569] width 56 height 18
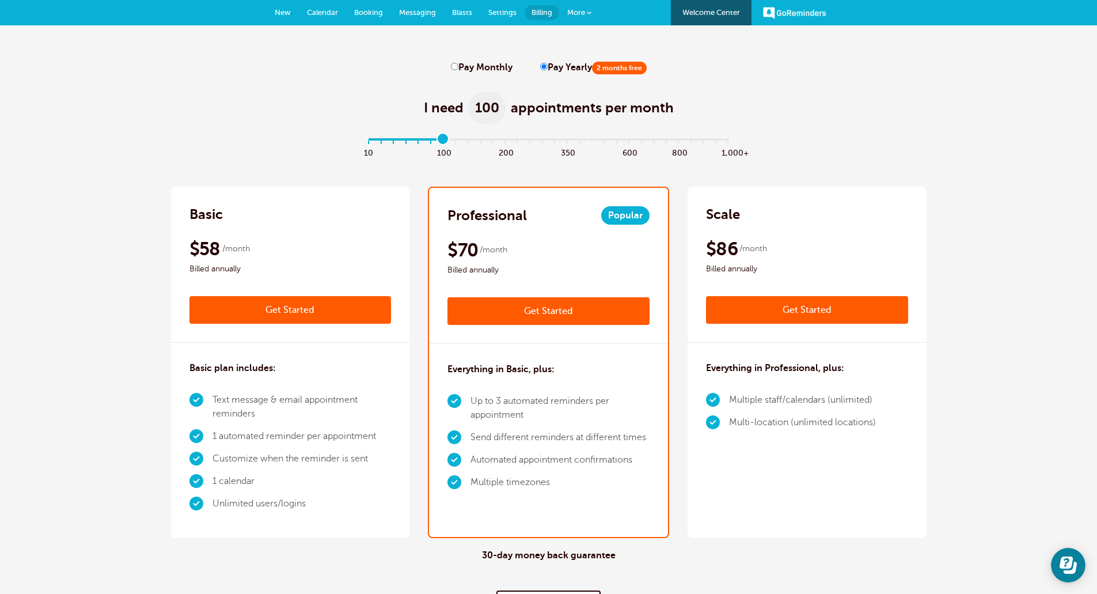
drag, startPoint x: 367, startPoint y: 139, endPoint x: 439, endPoint y: 157, distance: 73.6
click at [439, 143] on input "range" at bounding box center [548, 142] width 373 height 2
click at [441, 143] on input "range" at bounding box center [548, 142] width 373 height 2
drag, startPoint x: 442, startPoint y: 141, endPoint x: 410, endPoint y: 142, distance: 32.3
click at [410, 142] on input "range" at bounding box center [548, 142] width 373 height 2
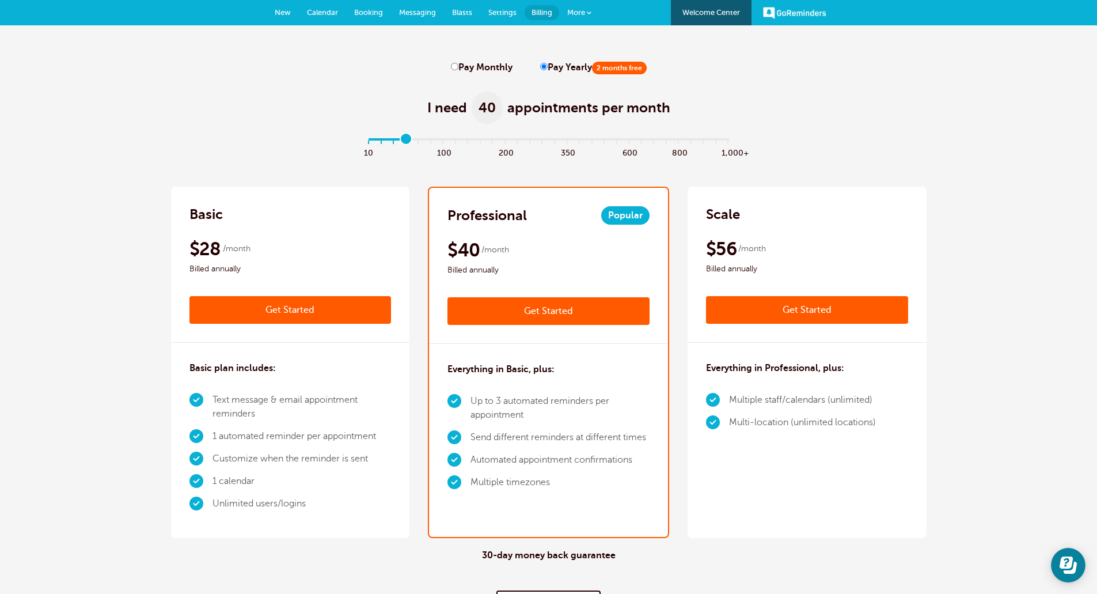
click at [405, 143] on input "range" at bounding box center [548, 142] width 373 height 2
drag, startPoint x: 406, startPoint y: 143, endPoint x: 396, endPoint y: 141, distance: 10.6
click at [396, 141] on input "range" at bounding box center [548, 142] width 373 height 2
drag, startPoint x: 392, startPoint y: 139, endPoint x: 384, endPoint y: 138, distance: 7.6
click at [384, 141] on input "range" at bounding box center [548, 142] width 373 height 2
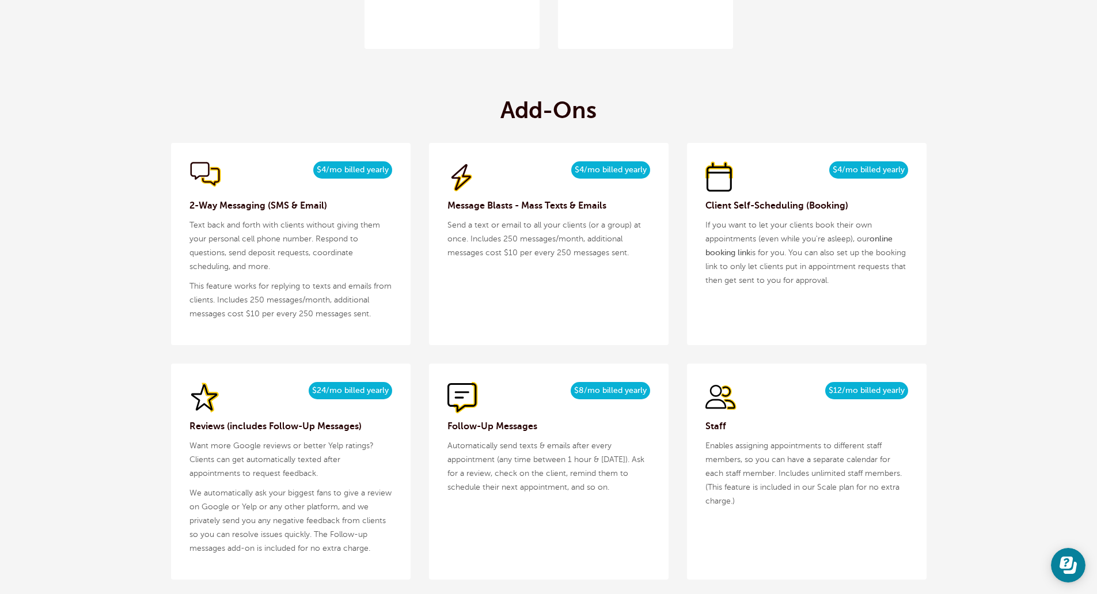
scroll to position [1081, 0]
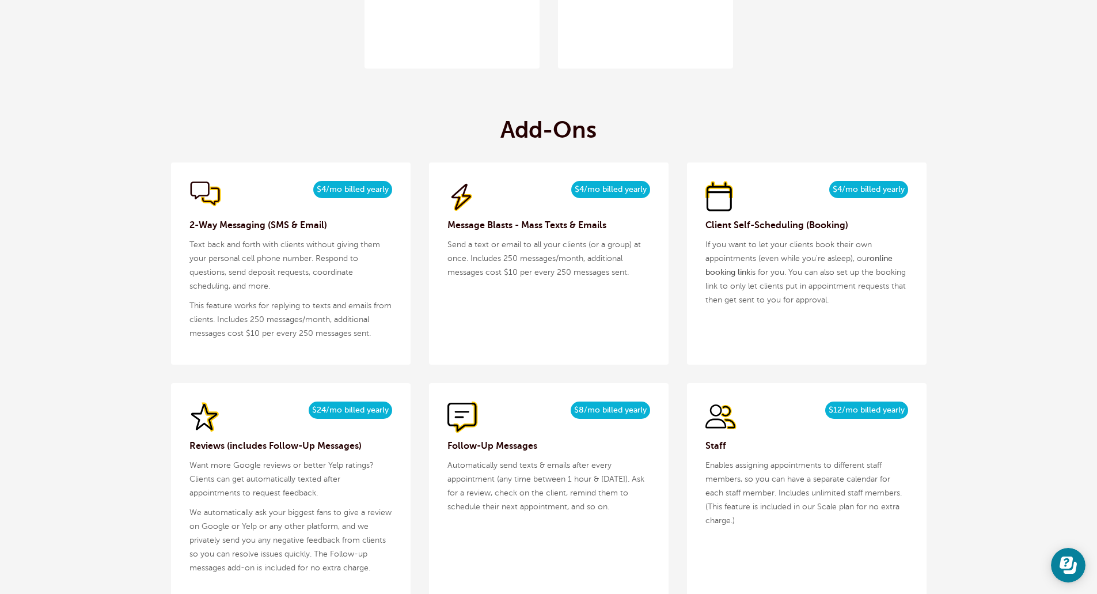
click at [257, 447] on h3 "Reviews (includes Follow-Up Messages)" at bounding box center [290, 446] width 203 height 14
click at [269, 501] on div "$29/month $24/mo billed yearly Reviews (includes Follow-Up Messages) Want more …" at bounding box center [291, 491] width 240 height 216
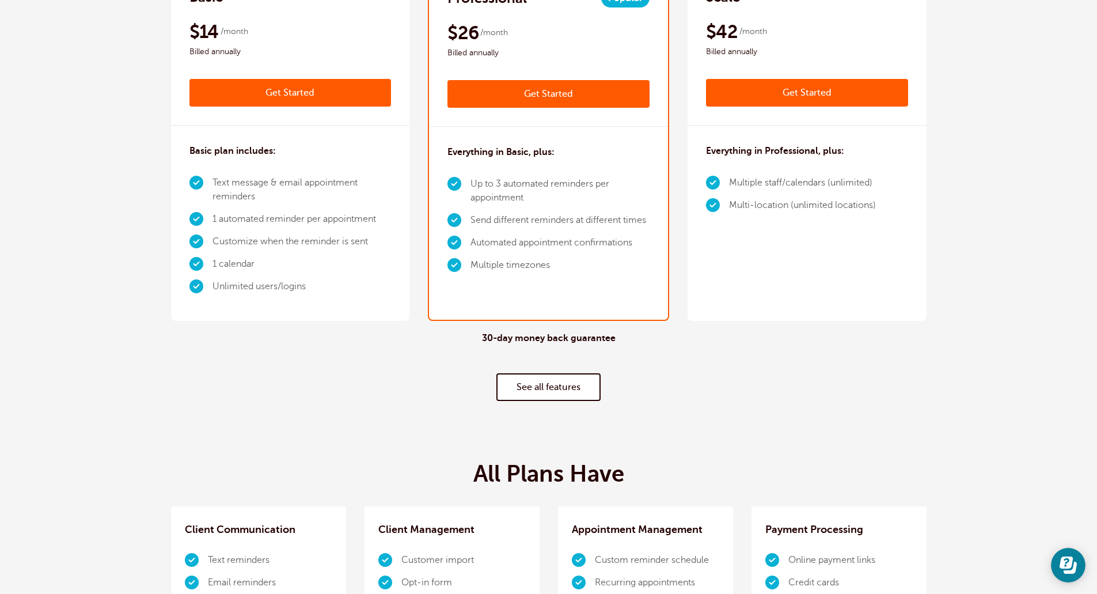
click at [545, 382] on link "See all features" at bounding box center [548, 387] width 104 height 28
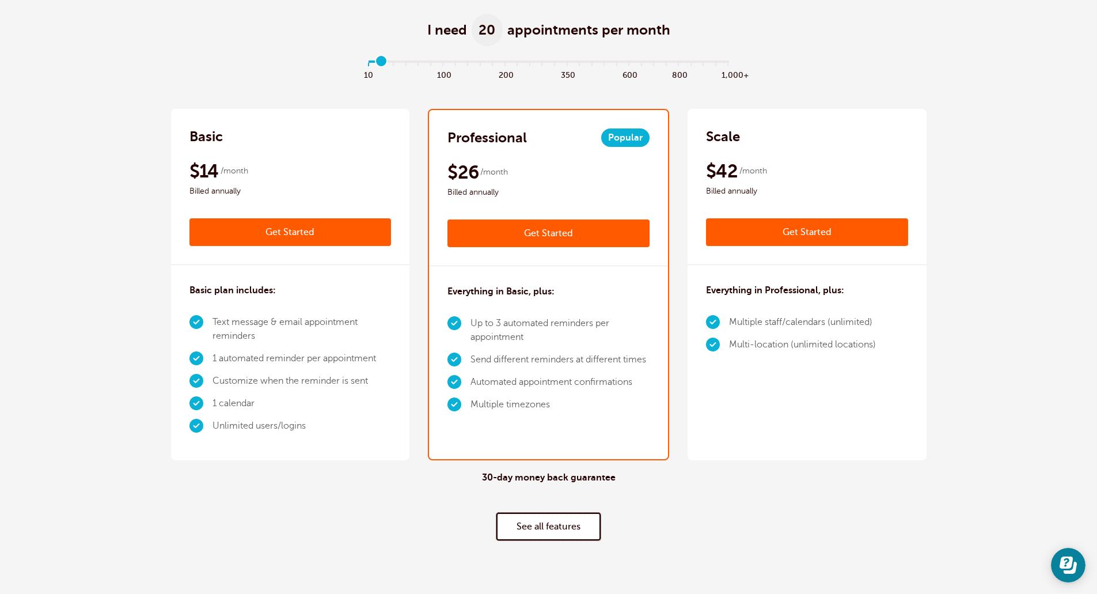
scroll to position [58, 0]
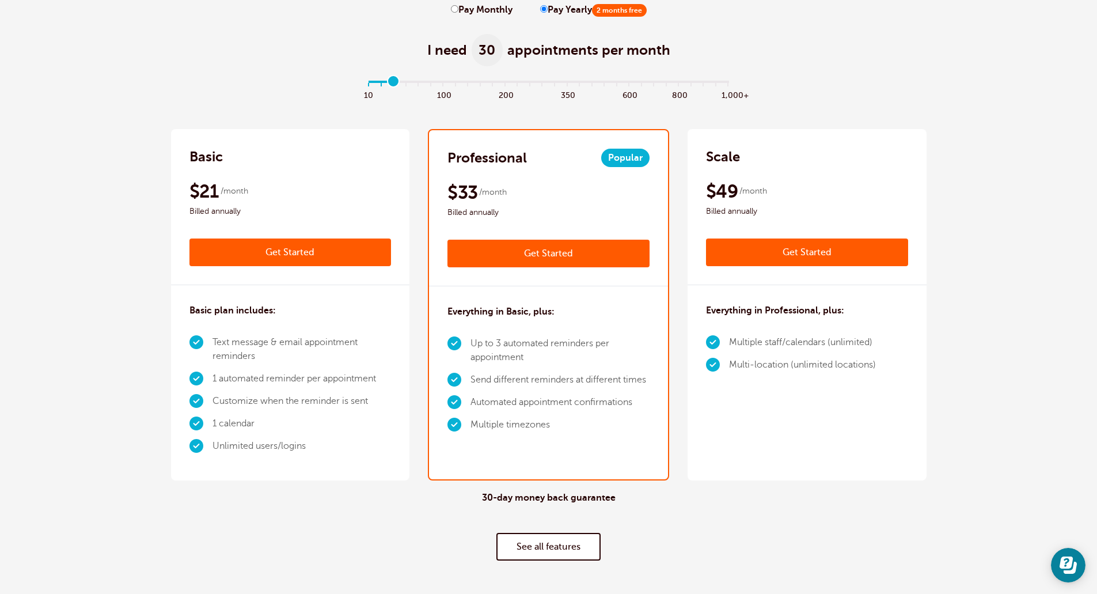
drag, startPoint x: 384, startPoint y: 82, endPoint x: 399, endPoint y: 85, distance: 15.8
click at [399, 85] on input "range" at bounding box center [548, 84] width 373 height 2
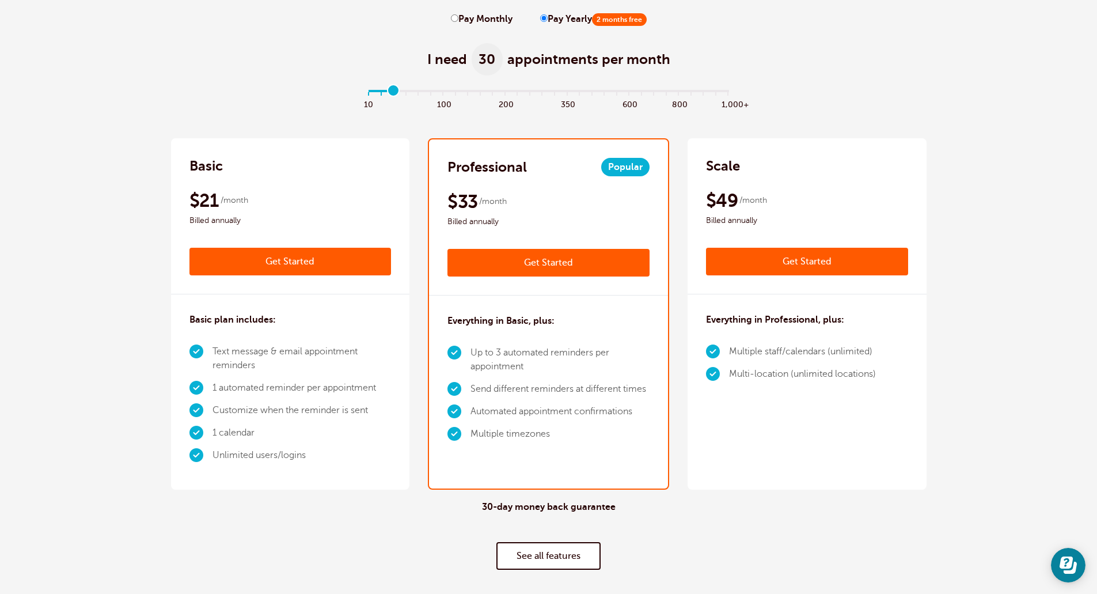
scroll to position [0, 0]
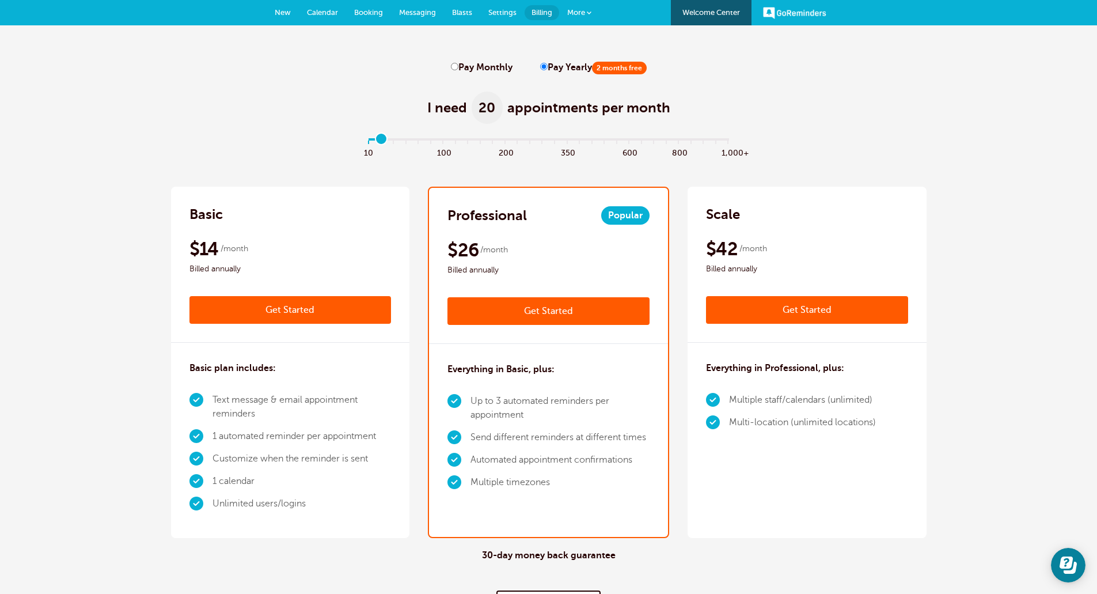
drag, startPoint x: 393, startPoint y: 137, endPoint x: 386, endPoint y: 137, distance: 6.3
click at [386, 141] on input "range" at bounding box center [548, 142] width 373 height 2
drag, startPoint x: 378, startPoint y: 141, endPoint x: 386, endPoint y: 140, distance: 8.1
click at [386, 141] on input "range" at bounding box center [548, 142] width 373 height 2
drag, startPoint x: 384, startPoint y: 140, endPoint x: 397, endPoint y: 137, distance: 13.6
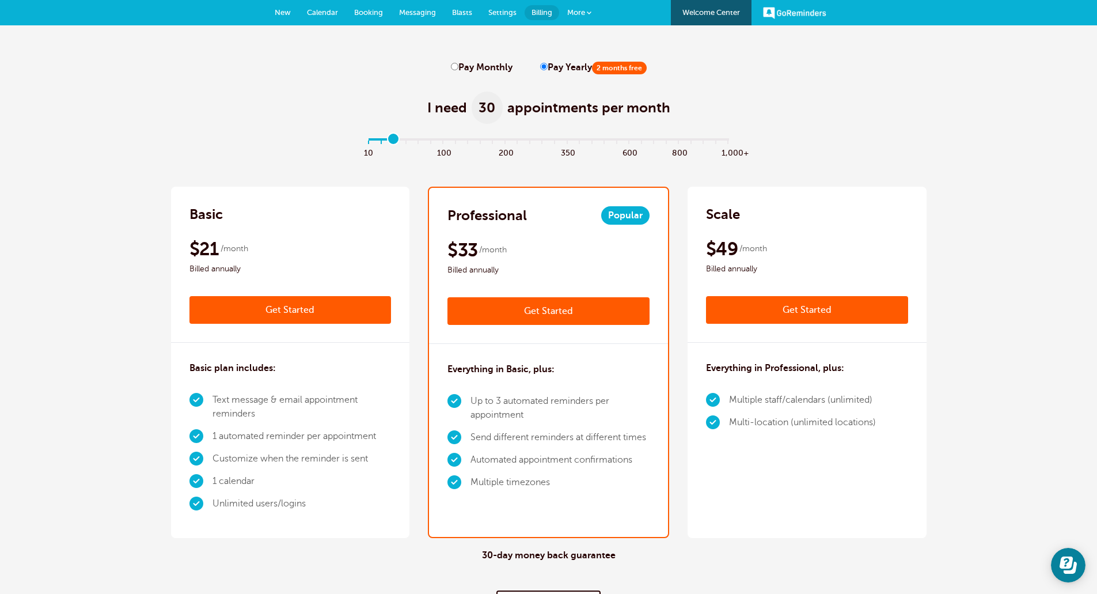
click at [397, 141] on input "range" at bounding box center [548, 142] width 373 height 2
type input "2"
drag, startPoint x: 391, startPoint y: 139, endPoint x: 397, endPoint y: 141, distance: 5.9
click at [397, 141] on input "range" at bounding box center [548, 142] width 373 height 2
click at [570, 315] on link "Get Started" at bounding box center [548, 311] width 202 height 28
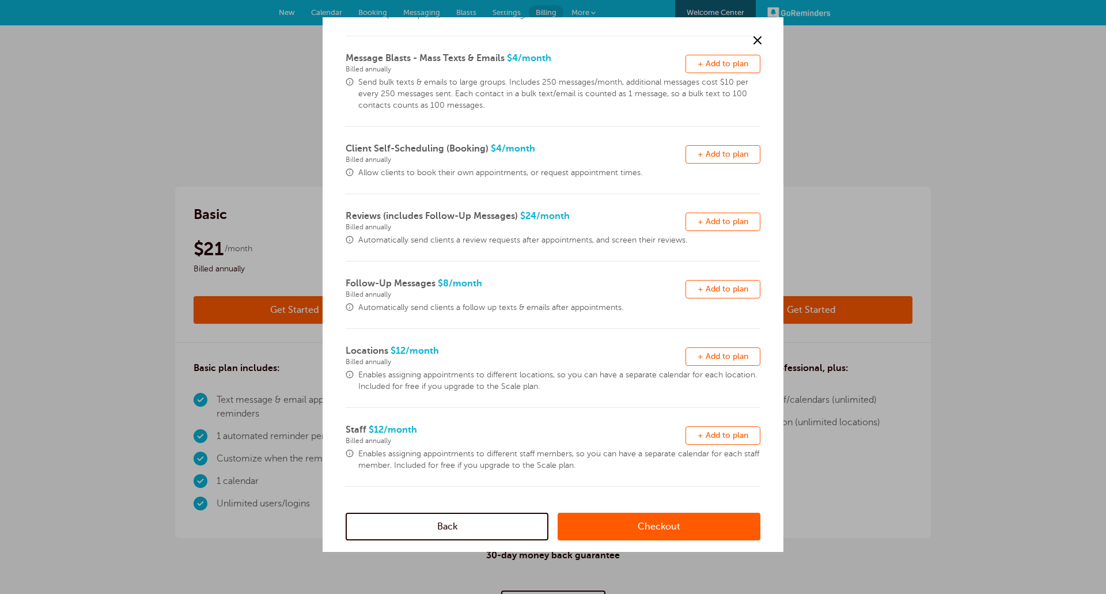
scroll to position [164, 0]
click at [705, 215] on button "Remove + Add to plan" at bounding box center [722, 221] width 75 height 18
click at [643, 527] on link "Checkout" at bounding box center [658, 526] width 203 height 28
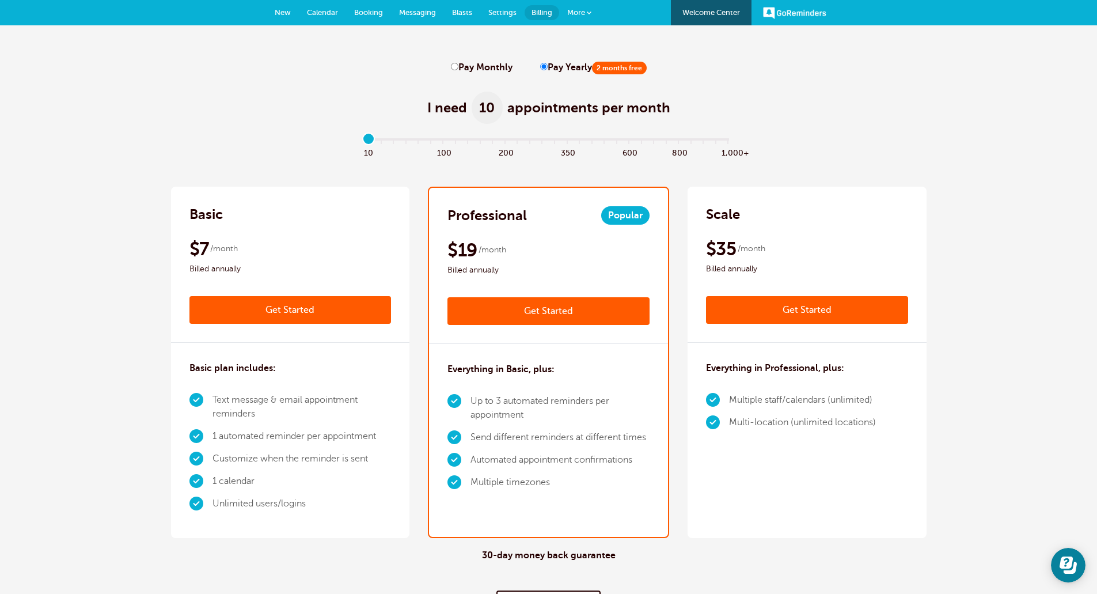
click at [504, 13] on span "Settings" at bounding box center [502, 12] width 28 height 9
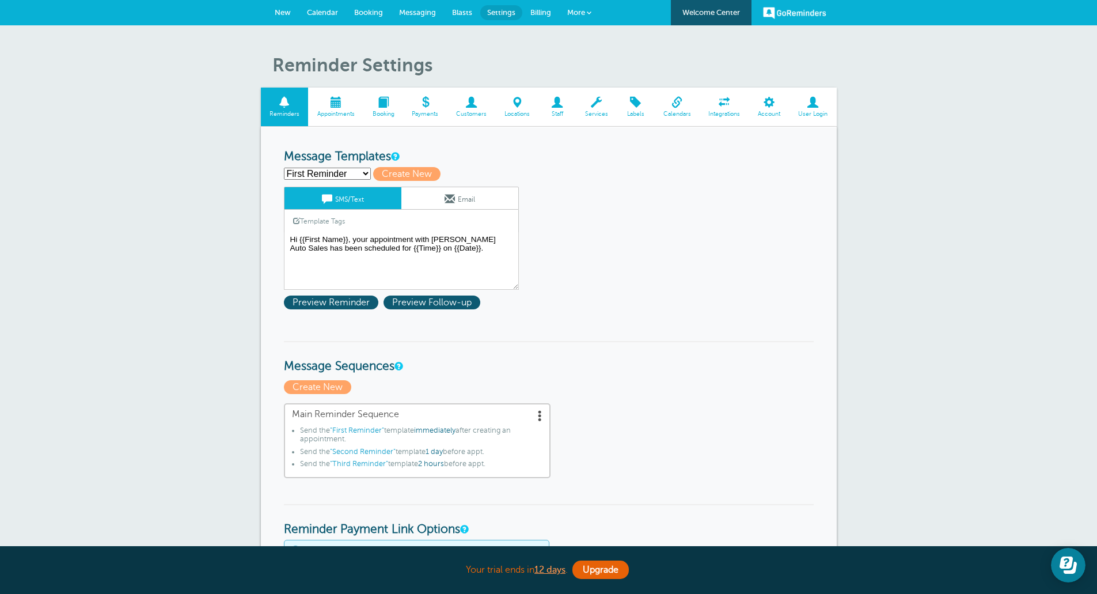
click at [817, 100] on span at bounding box center [812, 102] width 47 height 11
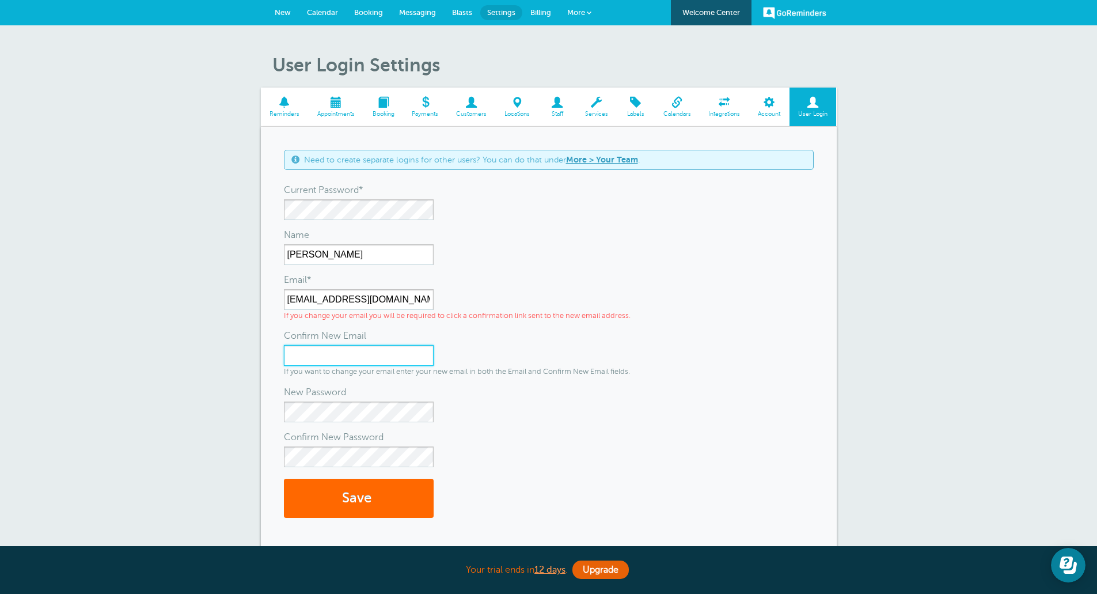
click at [340, 353] on input "Confirm New Email" at bounding box center [359, 355] width 150 height 21
type input "sales@boardmanautosales.com"
click at [341, 503] on button "Save" at bounding box center [359, 499] width 150 height 40
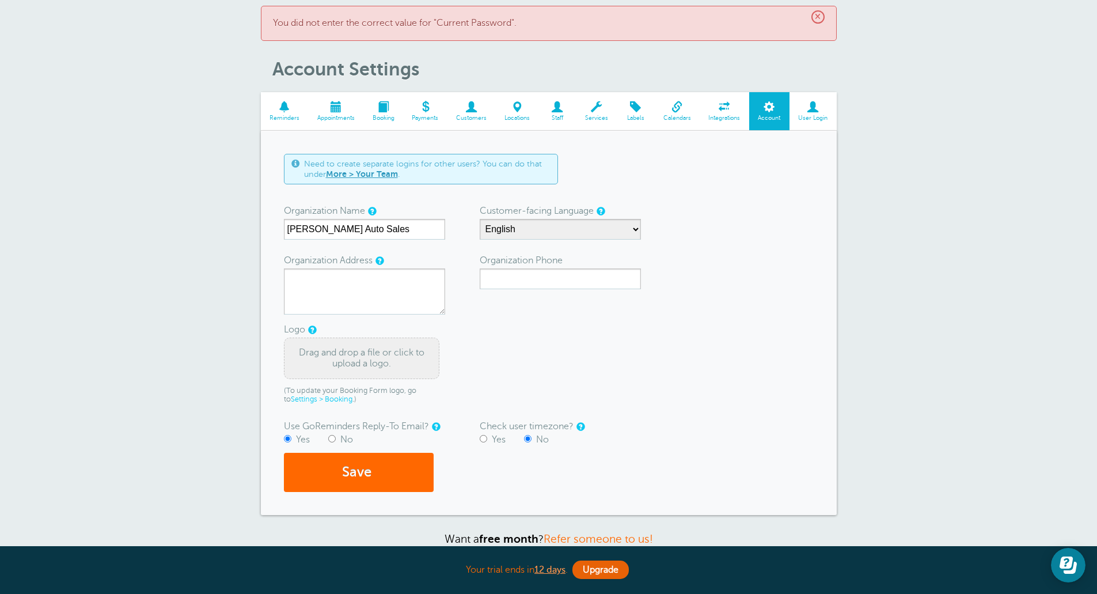
scroll to position [58, 0]
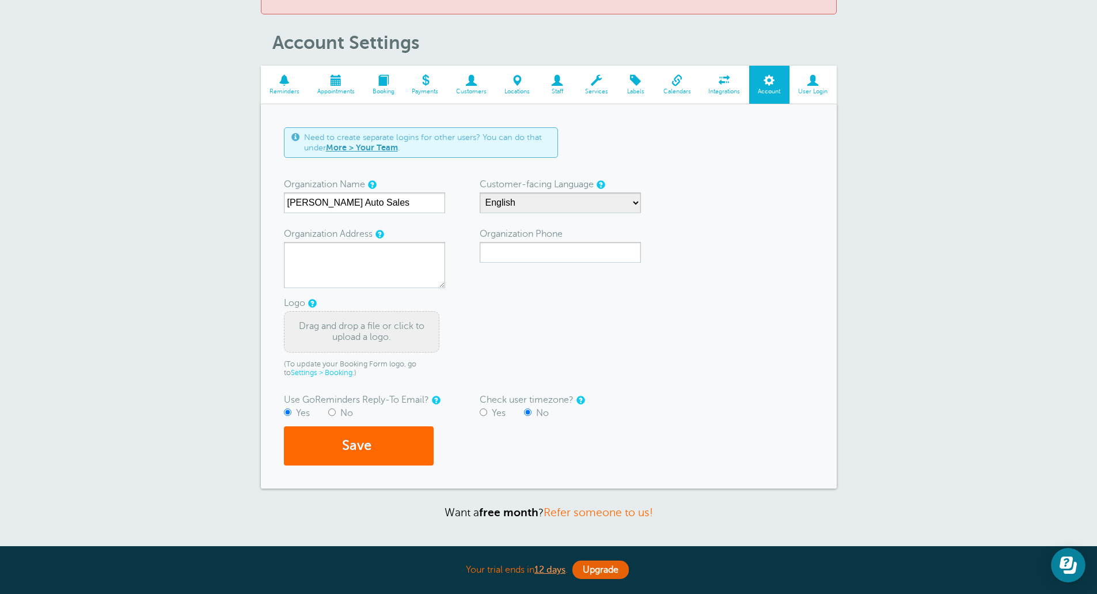
click at [819, 102] on link "User Login" at bounding box center [812, 85] width 47 height 39
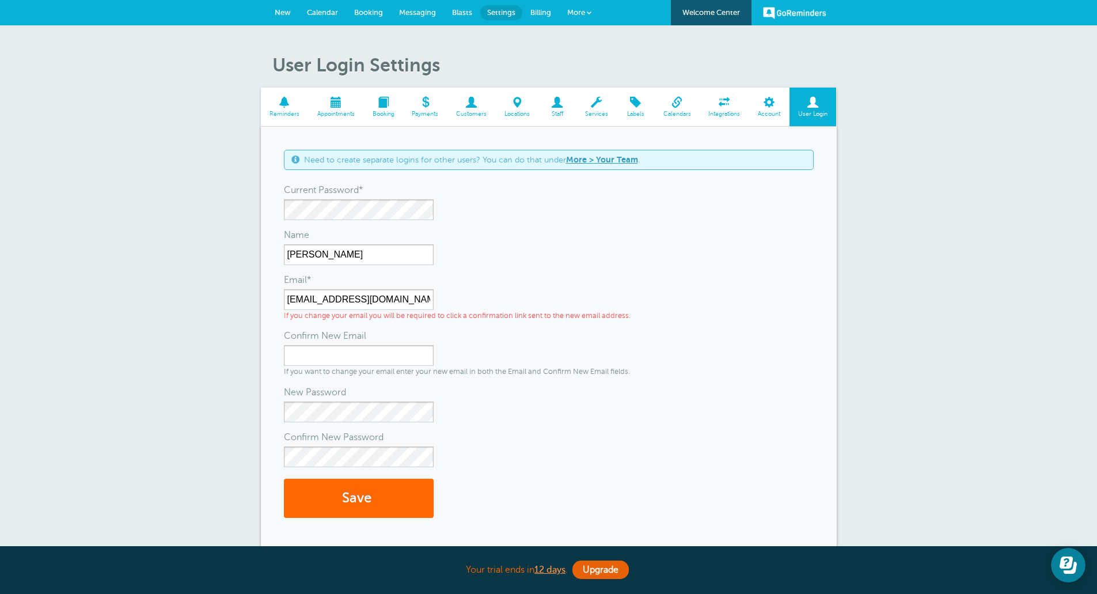
drag, startPoint x: 503, startPoint y: 206, endPoint x: 485, endPoint y: 195, distance: 20.4
click at [485, 195] on div "Current Password*" at bounding box center [549, 190] width 530 height 18
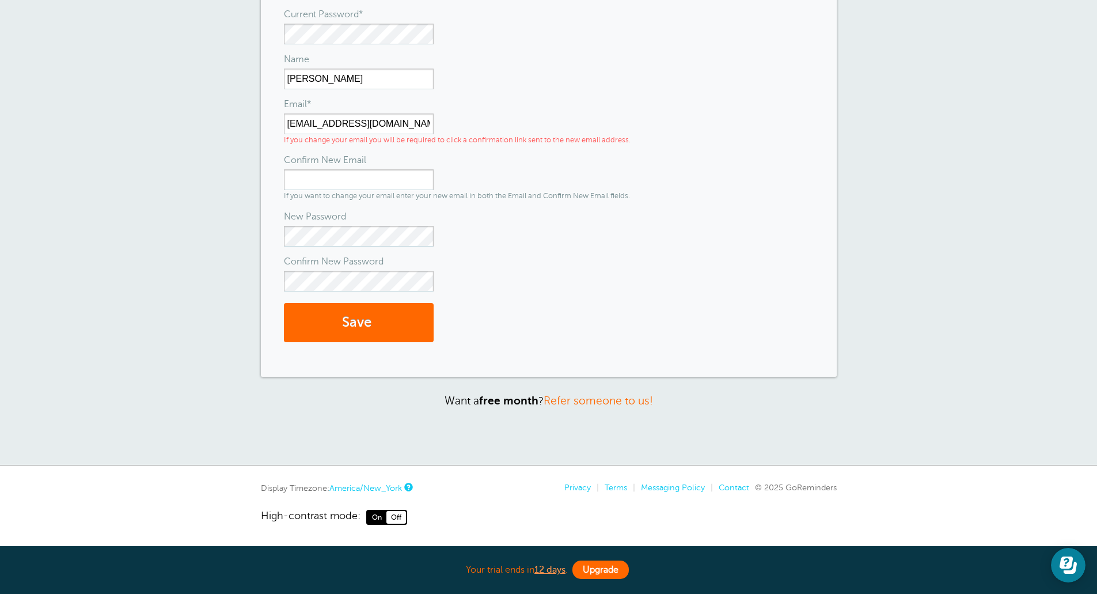
click at [591, 575] on link "Upgrade" at bounding box center [600, 569] width 56 height 18
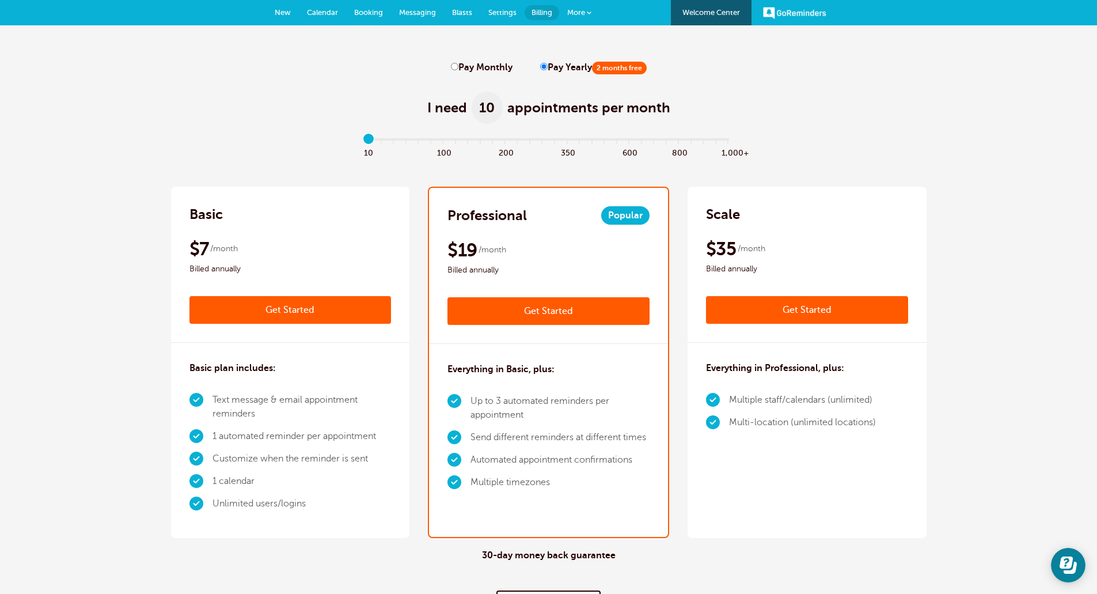
click at [618, 302] on link "Get Started" at bounding box center [548, 311] width 202 height 28
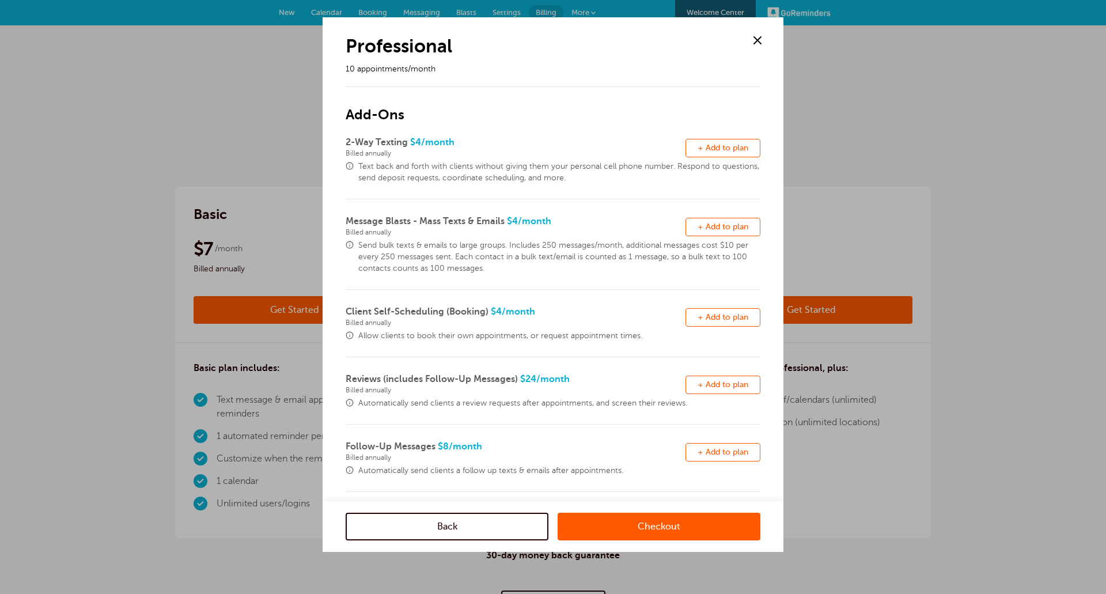
click at [697, 382] on span "+ Add to plan" at bounding box center [722, 384] width 51 height 9
click at [618, 519] on link "Checkout" at bounding box center [658, 526] width 203 height 28
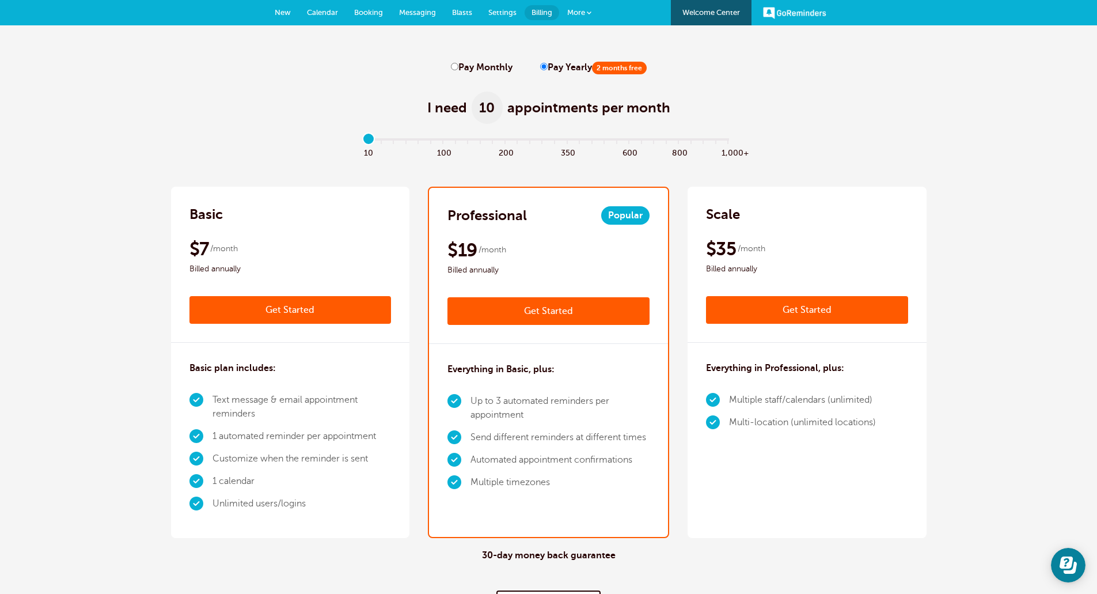
click at [588, 13] on span at bounding box center [589, 12] width 5 height 5
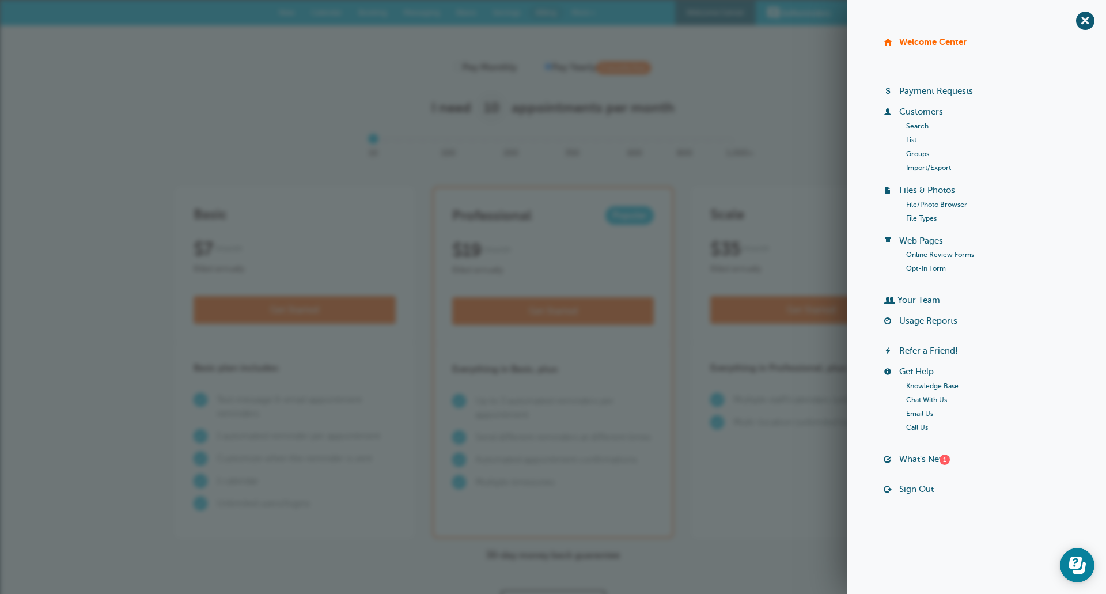
click at [921, 488] on link "Sign Out" at bounding box center [916, 488] width 35 height 9
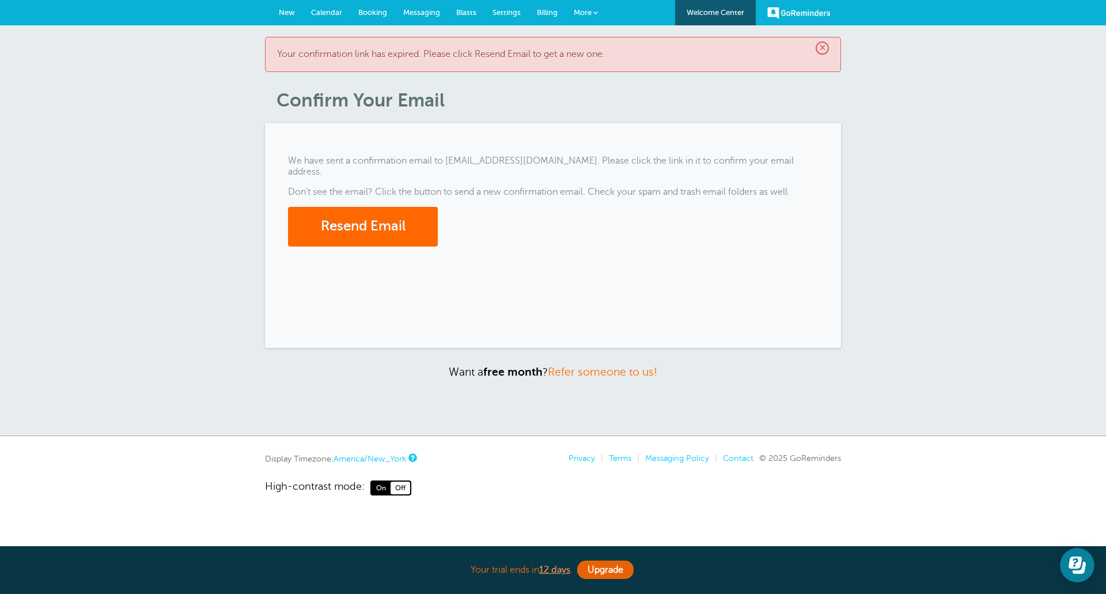
click at [511, 17] on link "Settings" at bounding box center [506, 12] width 44 height 25
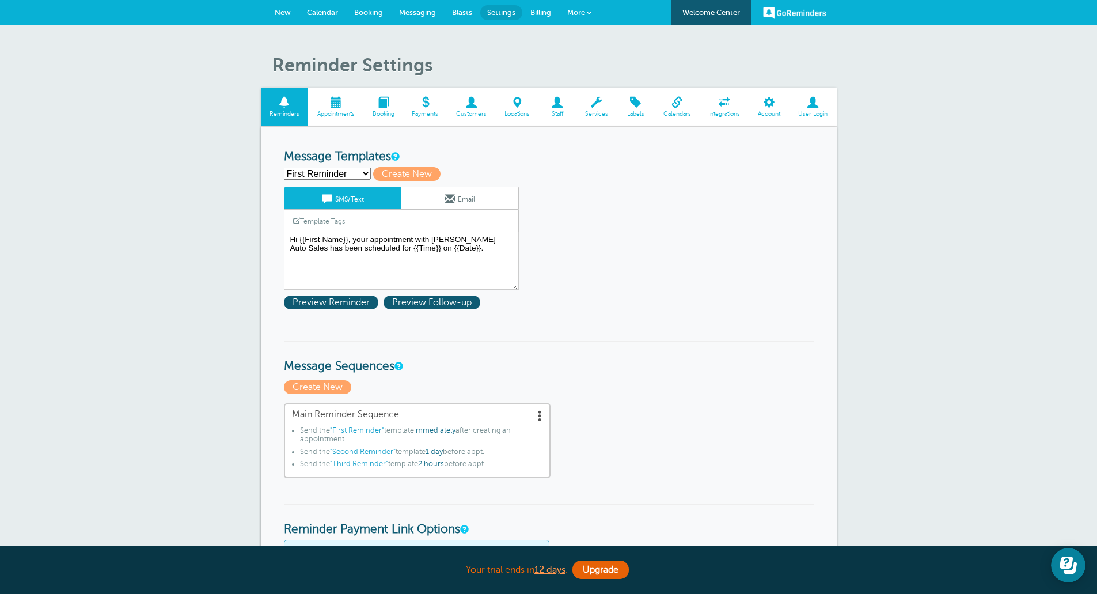
click at [808, 111] on span "User Login" at bounding box center [813, 114] width 36 height 7
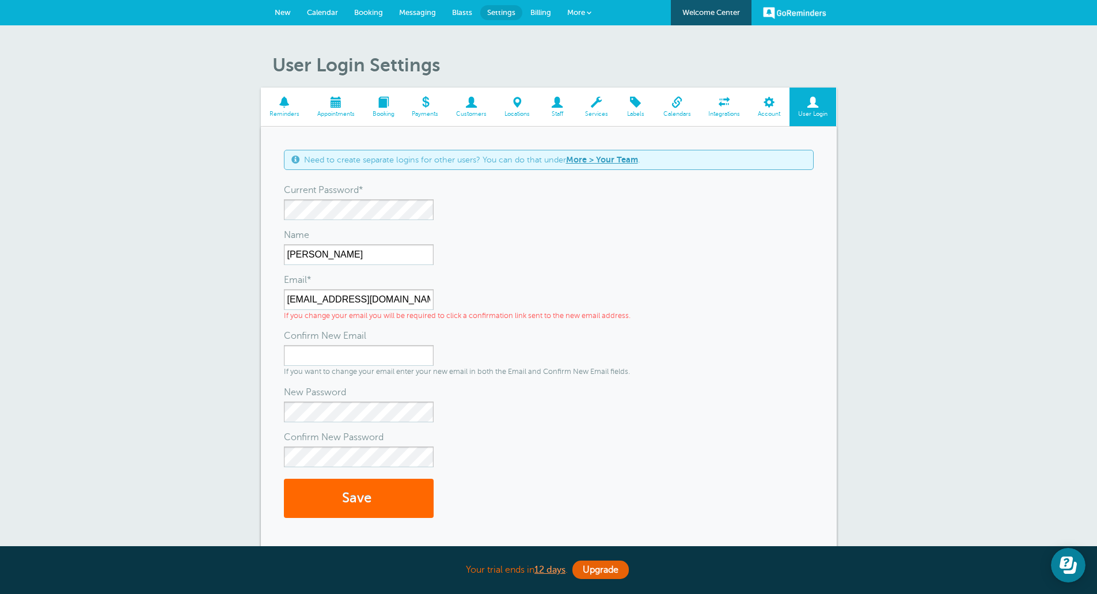
drag, startPoint x: 436, startPoint y: 287, endPoint x: 337, endPoint y: 293, distance: 98.6
click at [337, 293] on div "Email* sales@boardmanauto.com If you change your email you will be required to …" at bounding box center [549, 298] width 530 height 44
drag, startPoint x: 410, startPoint y: 302, endPoint x: 263, endPoint y: 303, distance: 147.4
click at [263, 303] on div "Need to create separate logins for other users? You can do that under More > Yo…" at bounding box center [549, 340] width 576 height 426
click at [350, 356] on input "Confirm New Email" at bounding box center [359, 355] width 150 height 21
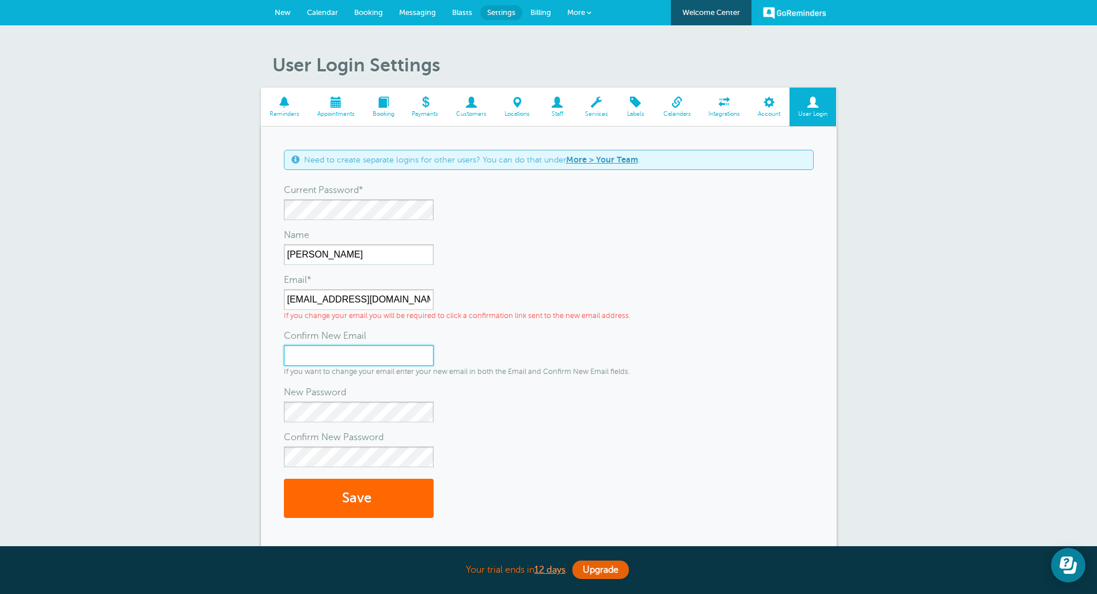
paste input "[EMAIL_ADDRESS][DOMAIN_NAME]"
click at [375, 356] on input "sales@boardmanauto.com" at bounding box center [359, 355] width 150 height 21
type input "sales@boardmanautosales.com"
click at [386, 501] on button "Save" at bounding box center [359, 499] width 150 height 40
click at [531, 13] on span "Billing" at bounding box center [540, 12] width 21 height 9
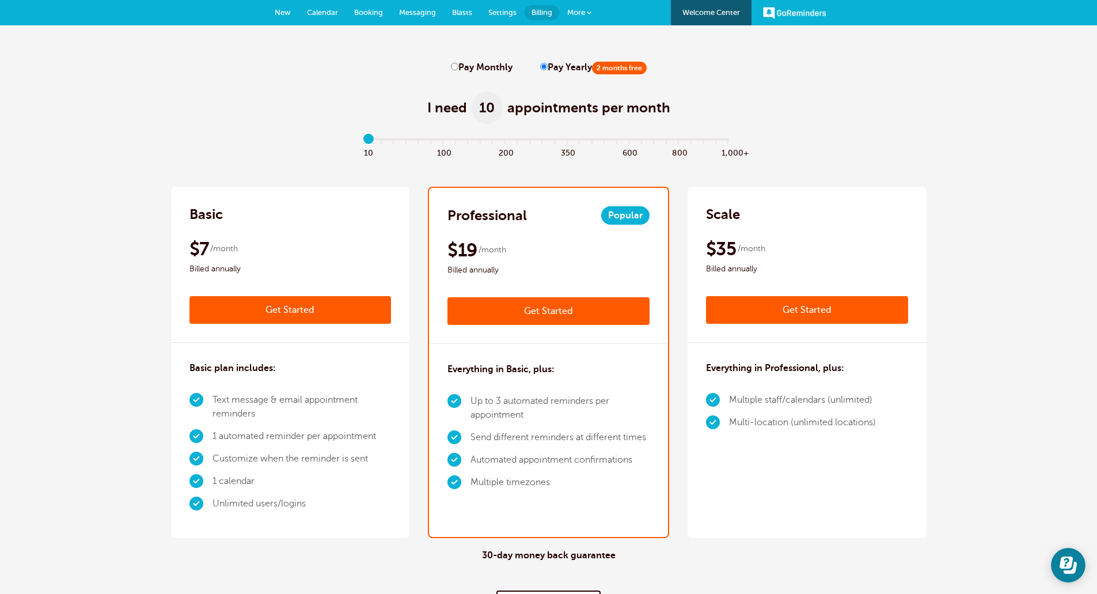
click at [501, 11] on span "Settings" at bounding box center [502, 12] width 28 height 9
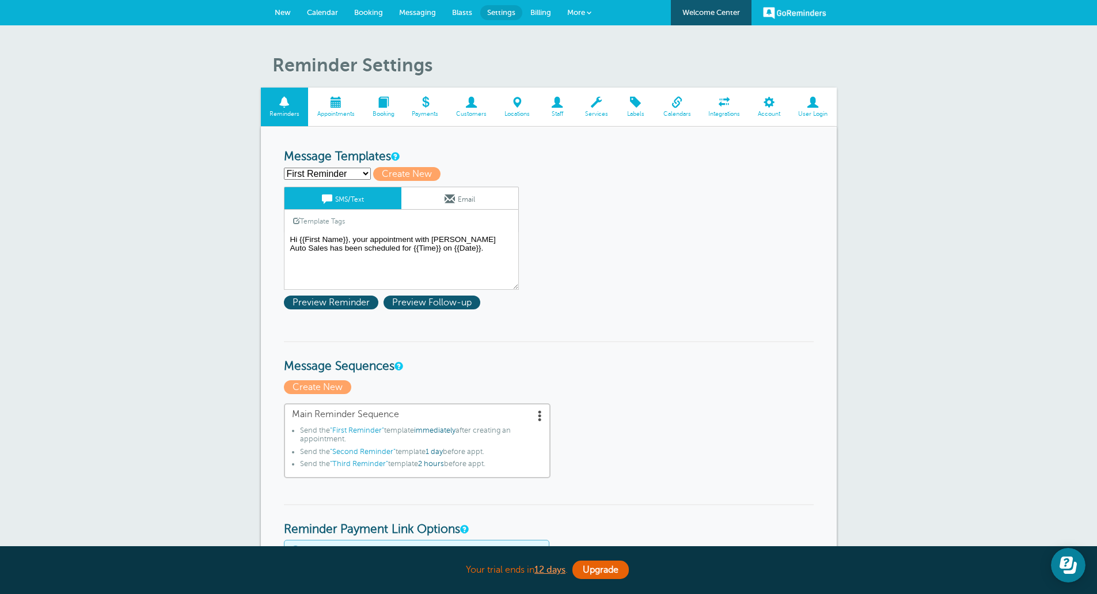
click at [826, 93] on link "User Login" at bounding box center [812, 107] width 47 height 39
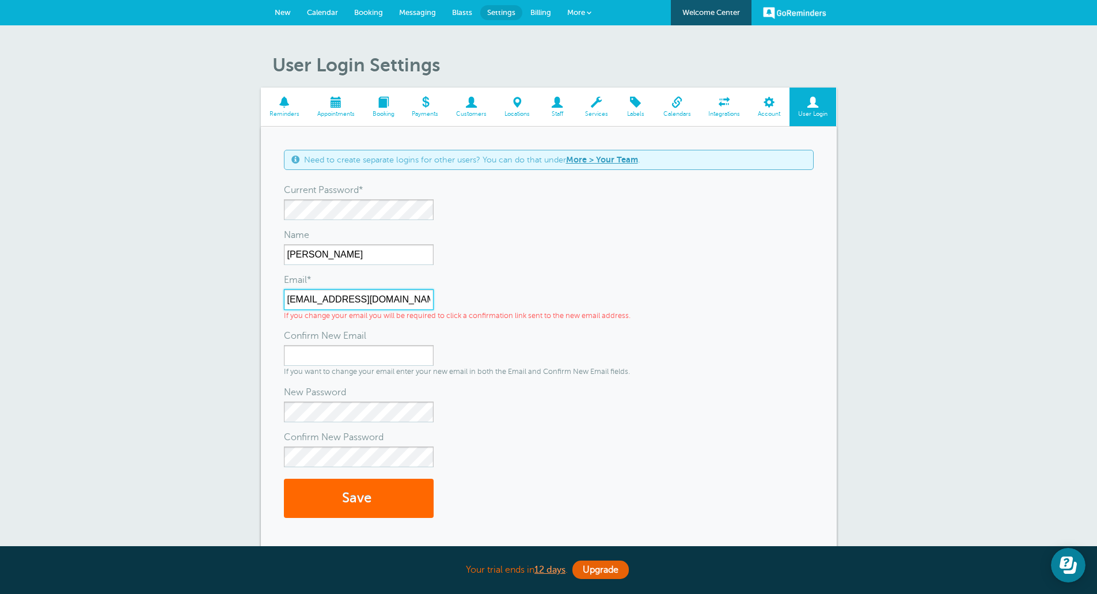
click at [393, 297] on input "[EMAIL_ADDRESS][DOMAIN_NAME]" at bounding box center [359, 299] width 150 height 21
click at [381, 295] on input "[EMAIL_ADDRESS][DOMAIN_NAME]" at bounding box center [359, 299] width 150 height 21
click at [400, 301] on input "[EMAIL_ADDRESS][DOMAIN_NAME]" at bounding box center [359, 299] width 150 height 21
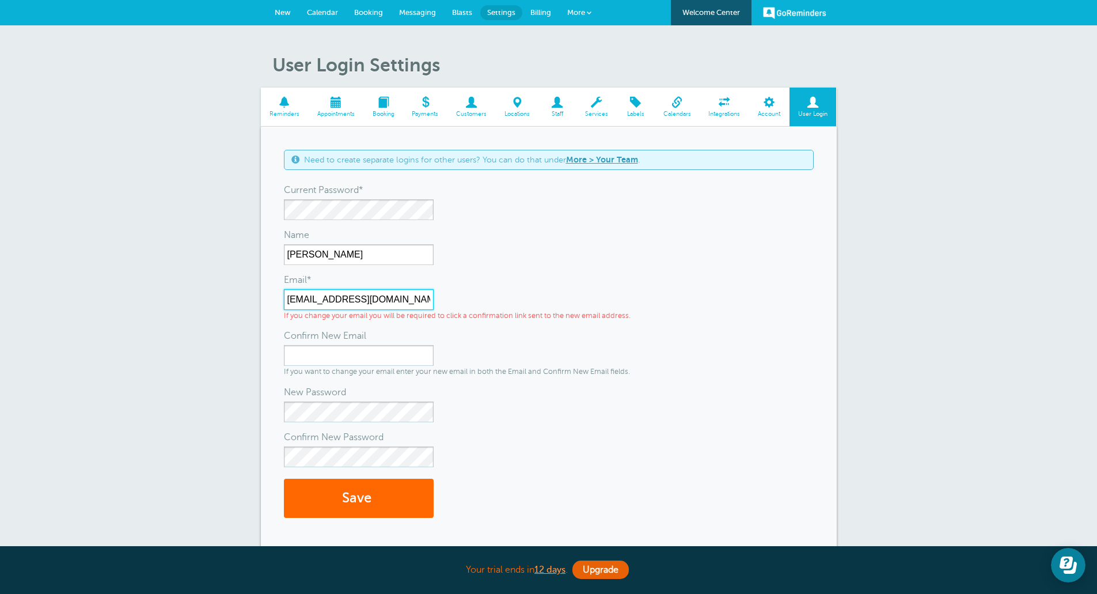
drag, startPoint x: 403, startPoint y: 298, endPoint x: 282, endPoint y: 303, distance: 120.5
click at [282, 303] on div "Need to create separate logins for other users? You can do that under More > Yo…" at bounding box center [549, 340] width 576 height 426
click at [324, 352] on input "Confirm New Email" at bounding box center [359, 355] width 150 height 21
paste input "sales@boardmanauto.com"
click at [375, 356] on input "sales@boardmanauto.com" at bounding box center [359, 355] width 150 height 21
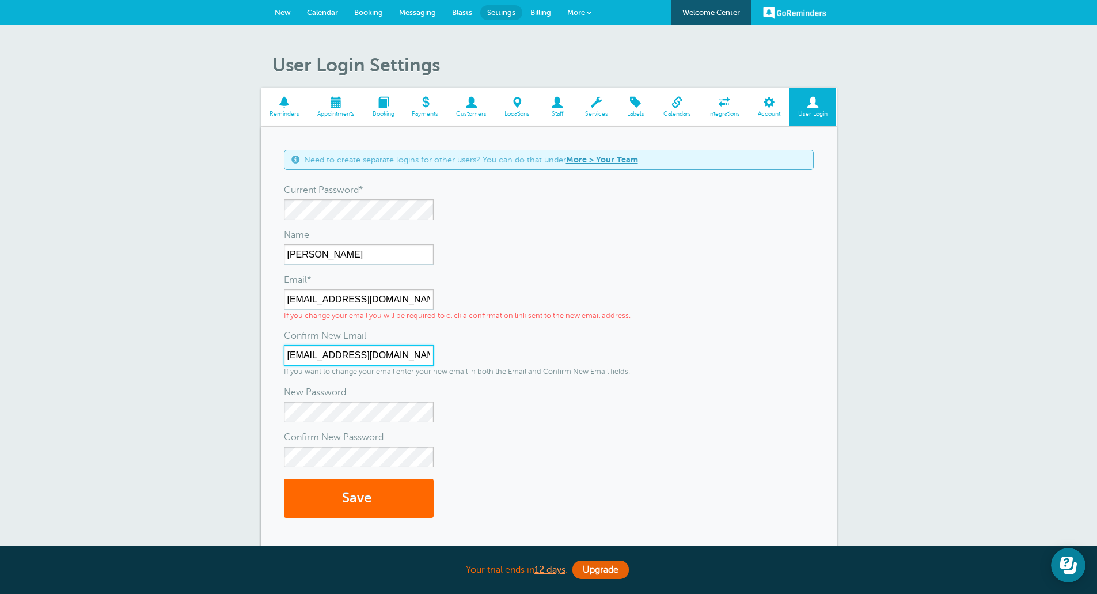
type input "sales@boardmanautosales.com"
click at [362, 494] on button "Save" at bounding box center [359, 499] width 150 height 40
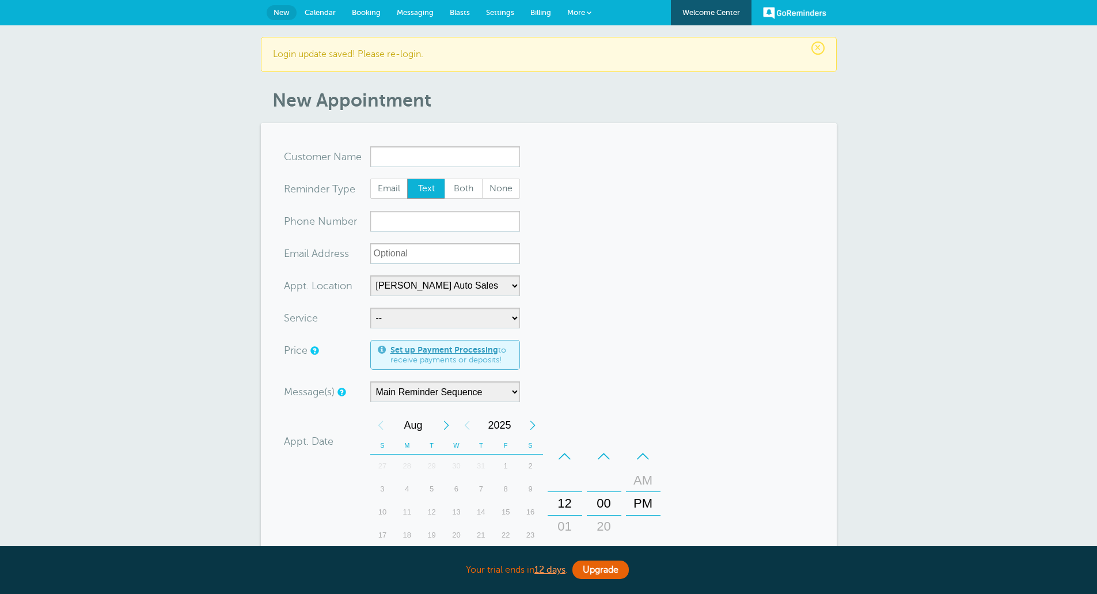
select select "24897"
click at [496, 11] on span "Settings" at bounding box center [500, 12] width 28 height 9
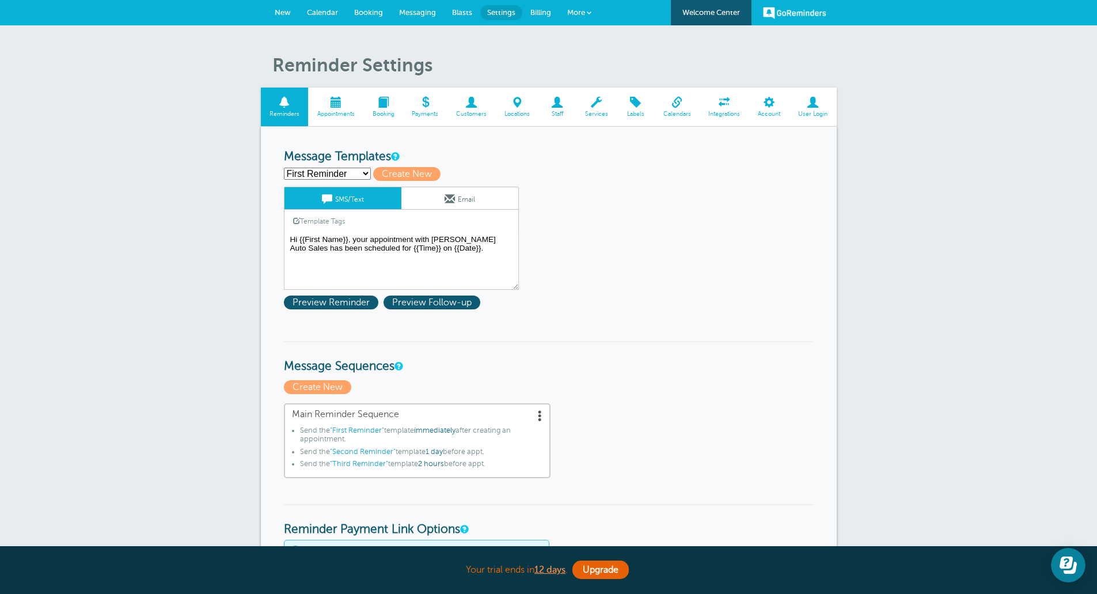
click at [814, 108] on span at bounding box center [812, 102] width 47 height 11
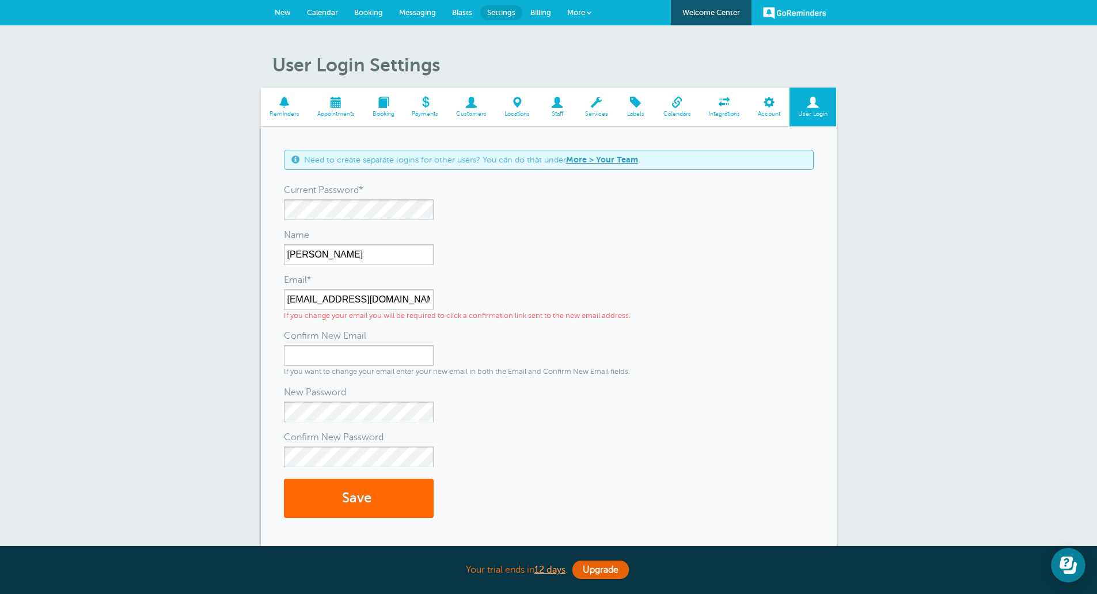
click at [587, 16] on link "More" at bounding box center [579, 13] width 40 height 26
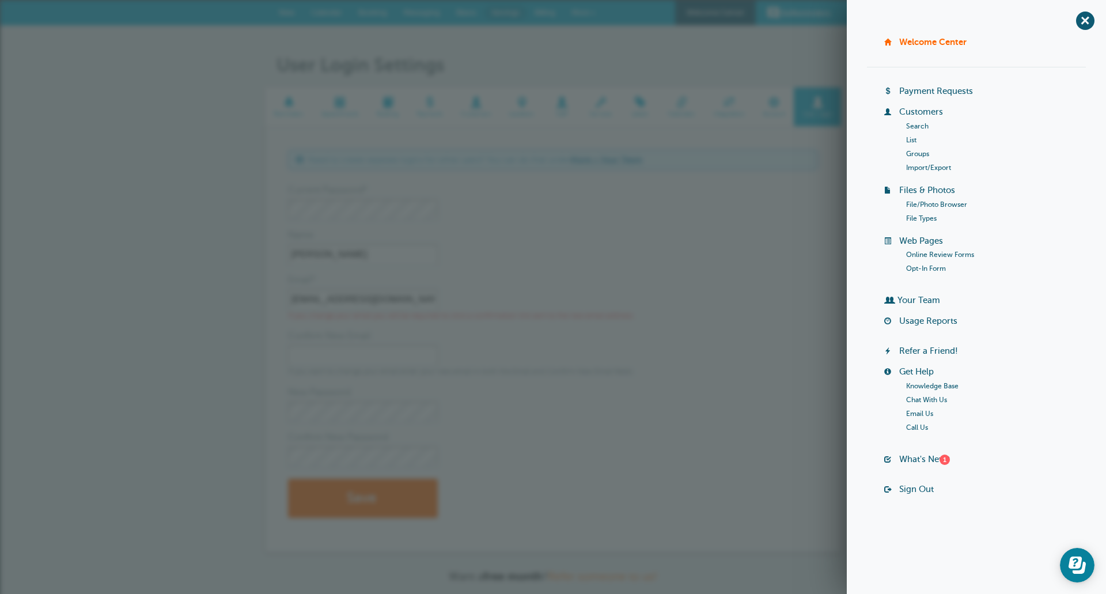
click at [912, 487] on link "Sign Out" at bounding box center [916, 488] width 35 height 9
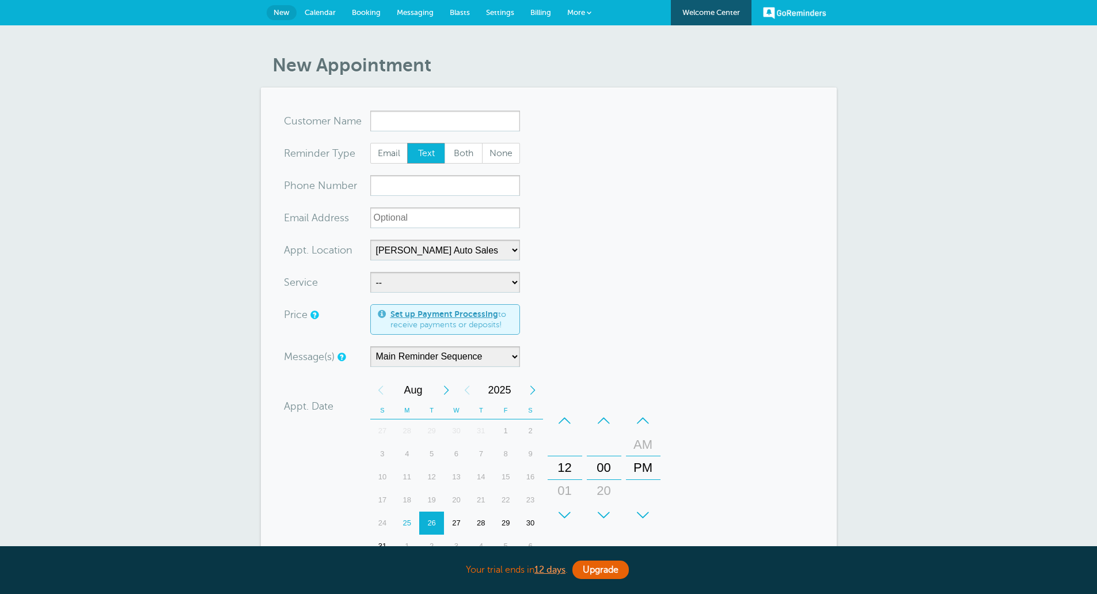
select select "24897"
click at [498, 5] on link "Settings" at bounding box center [500, 12] width 44 height 25
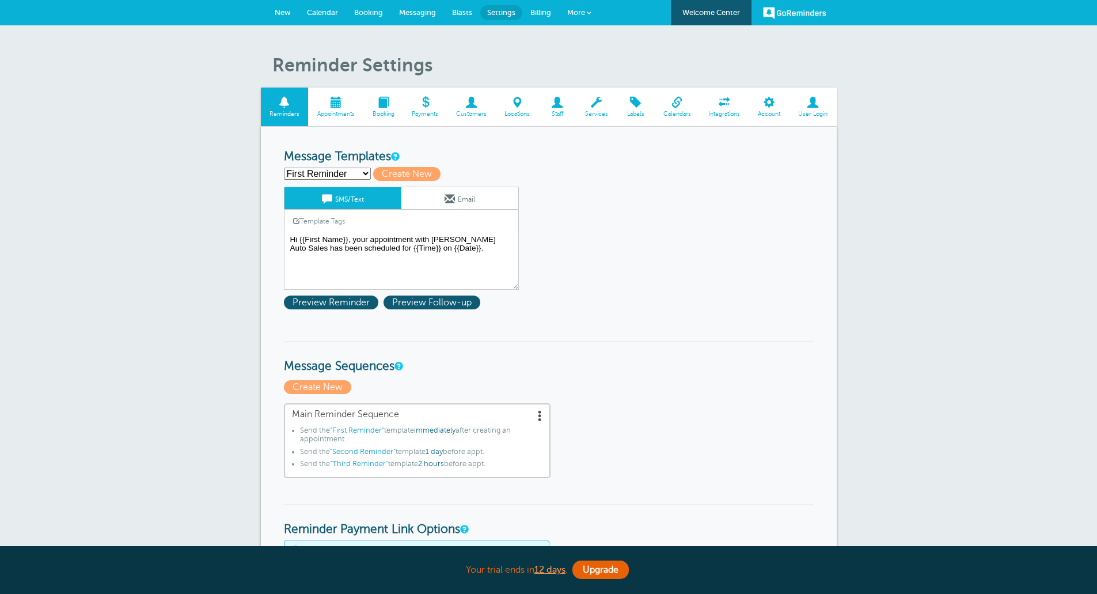
click at [823, 112] on span "User Login" at bounding box center [813, 114] width 36 height 7
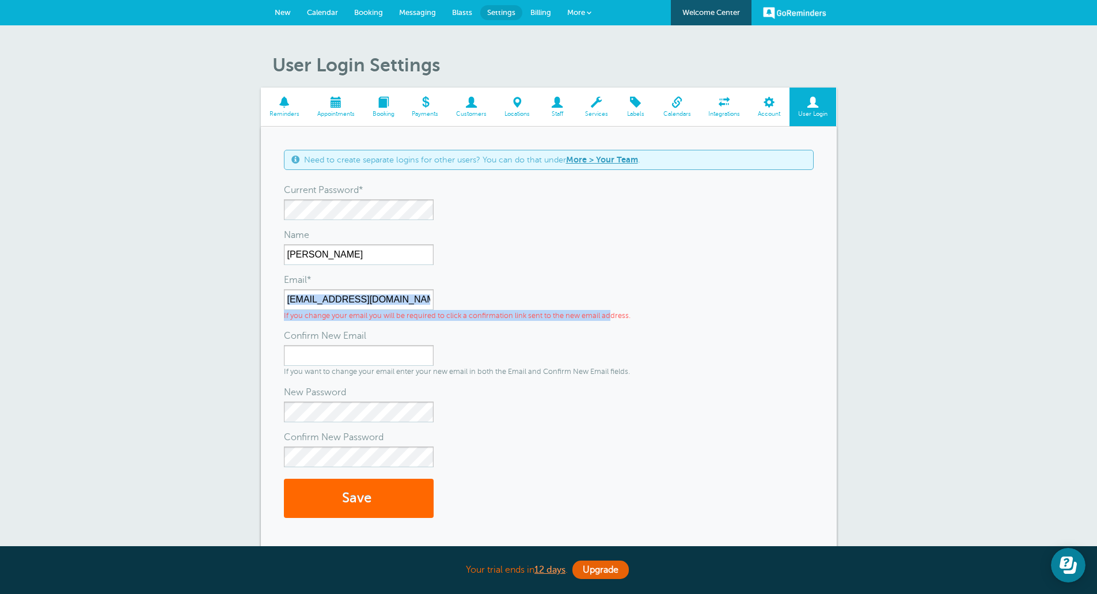
drag, startPoint x: 637, startPoint y: 318, endPoint x: 610, endPoint y: 316, distance: 26.6
click at [610, 316] on div "Email* sales@boardmanauto.com If you change your email you will be required to …" at bounding box center [549, 298] width 530 height 44
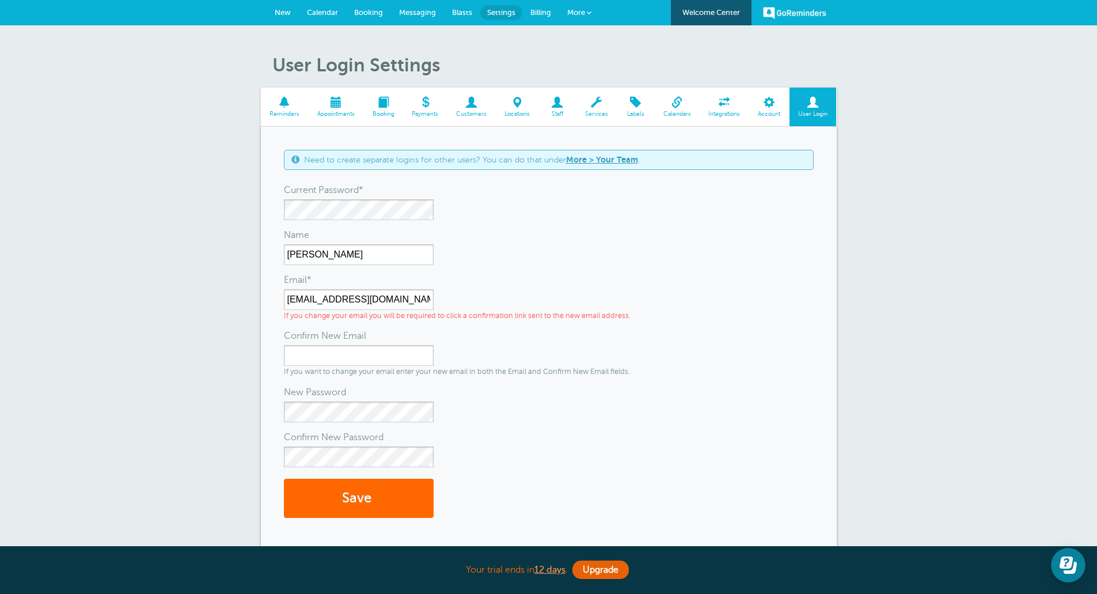
drag, startPoint x: 614, startPoint y: 335, endPoint x: 609, endPoint y: 328, distance: 9.1
click at [615, 335] on div "Confirm New Email" at bounding box center [549, 335] width 530 height 18
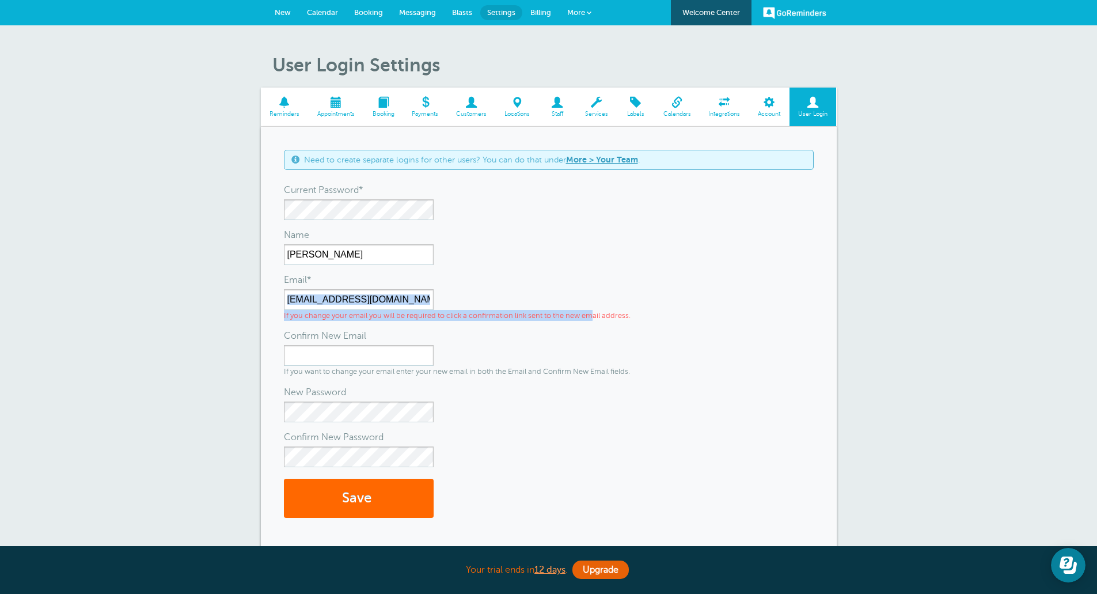
drag, startPoint x: 644, startPoint y: 317, endPoint x: 595, endPoint y: 316, distance: 49.0
click at [595, 316] on div "Email* sales@boardmanauto.com If you change your email you will be required to …" at bounding box center [549, 298] width 530 height 44
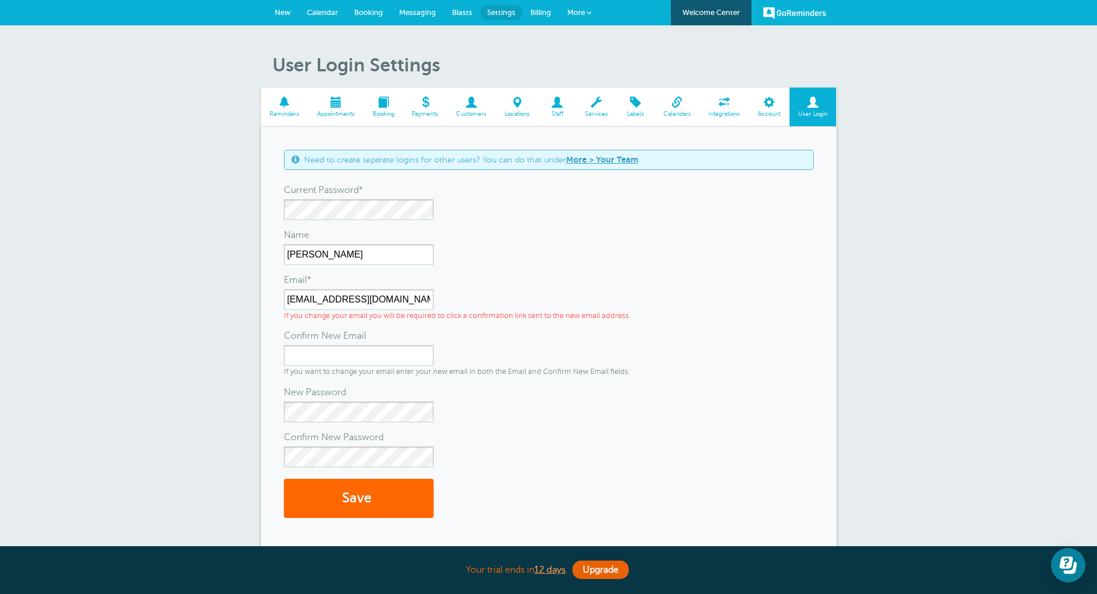
click at [621, 329] on div "Confirm New Email" at bounding box center [549, 335] width 530 height 18
click at [408, 355] on input "Confirm New Email" at bounding box center [359, 355] width 150 height 21
type input "sales@boardmanautosales.com"
click at [322, 492] on button "Save" at bounding box center [359, 499] width 150 height 40
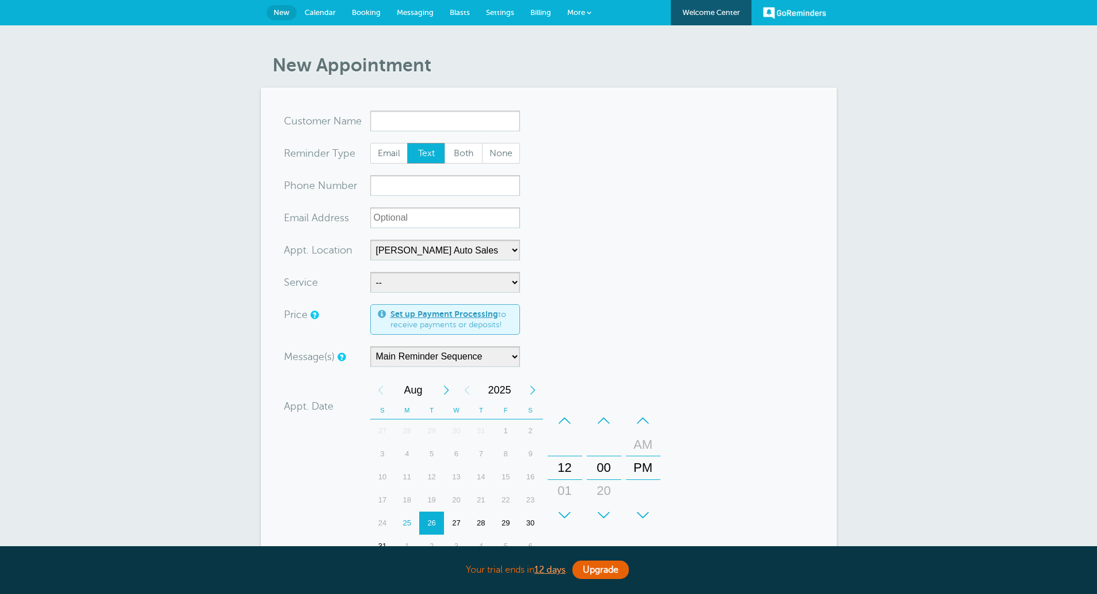
select select "24897"
click at [505, 9] on span "Settings" at bounding box center [500, 12] width 28 height 9
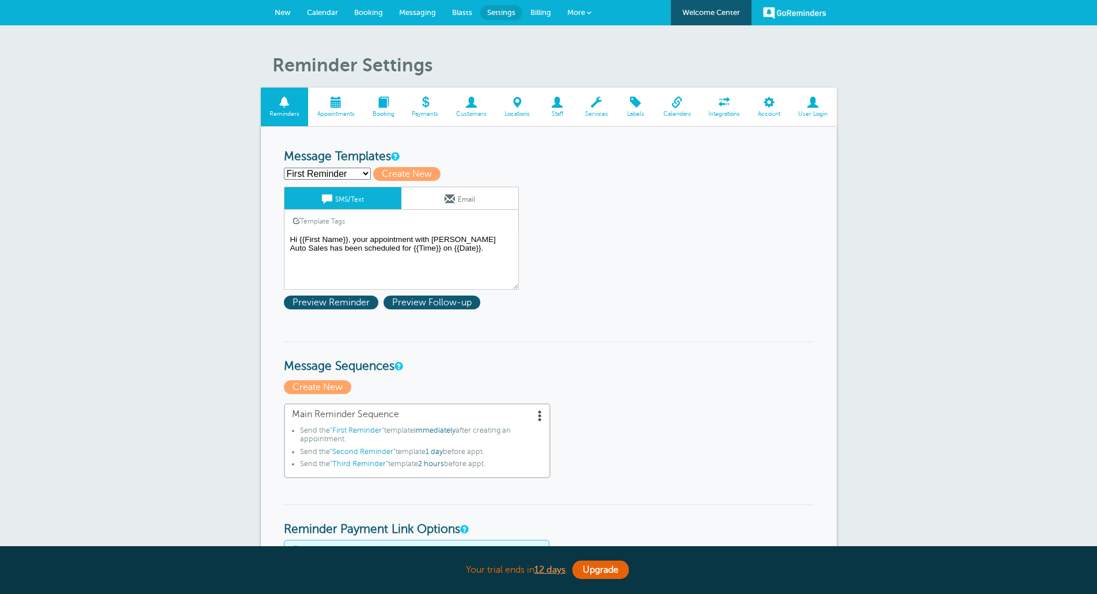
drag, startPoint x: 792, startPoint y: 105, endPoint x: 813, endPoint y: 104, distance: 21.4
click at [793, 105] on span at bounding box center [812, 102] width 47 height 11
